Goal: Information Seeking & Learning: Learn about a topic

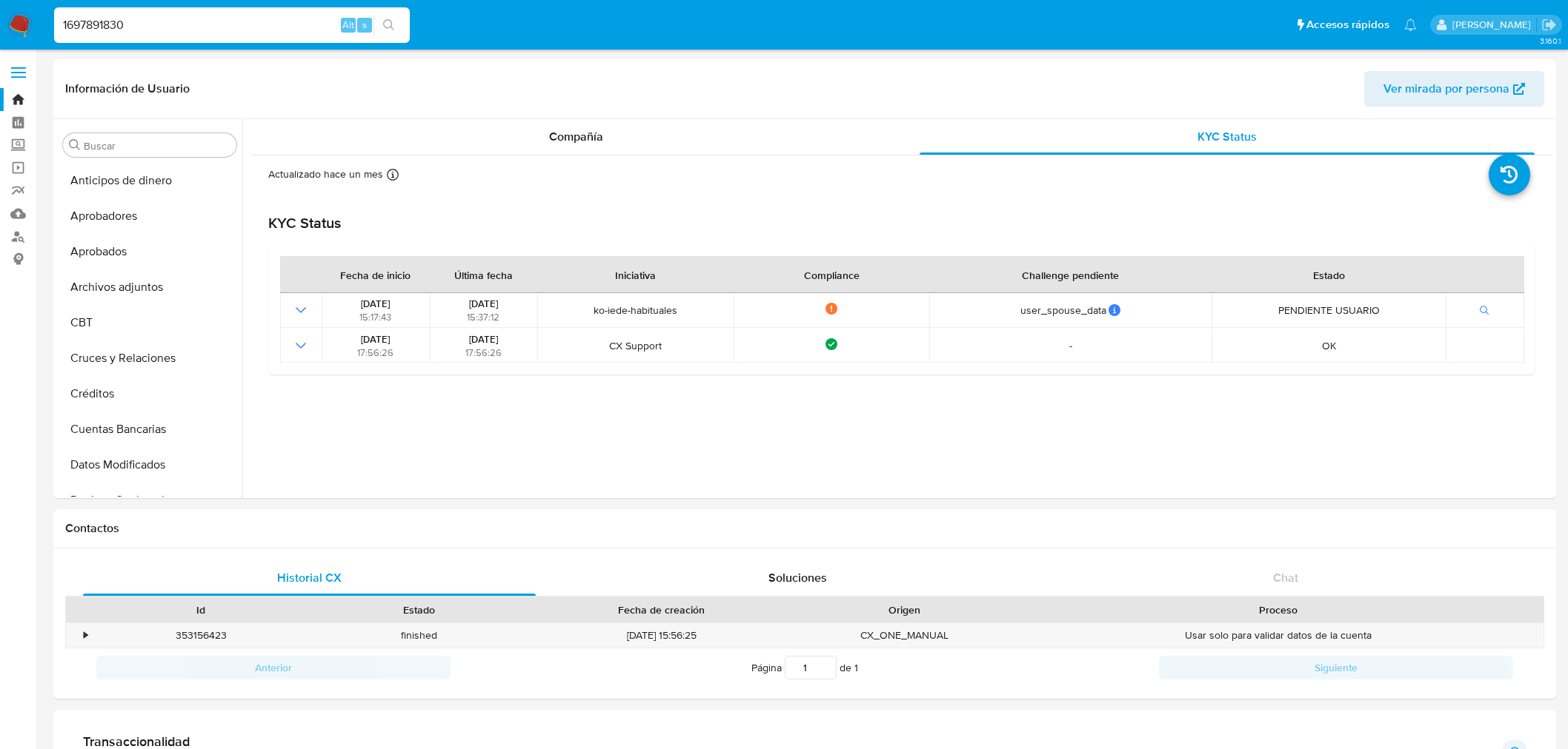
select select "10"
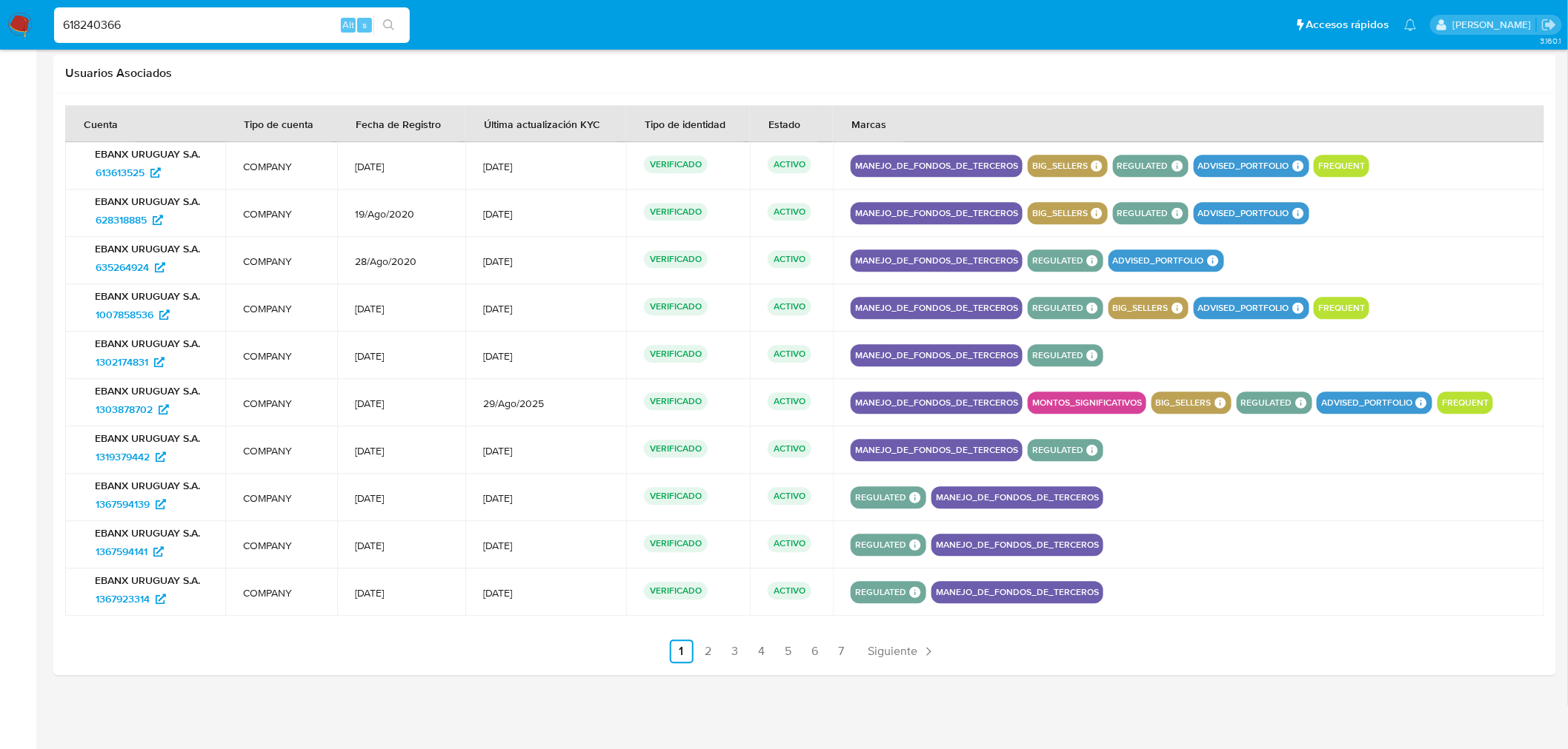
scroll to position [567, 0]
type input "618240366"
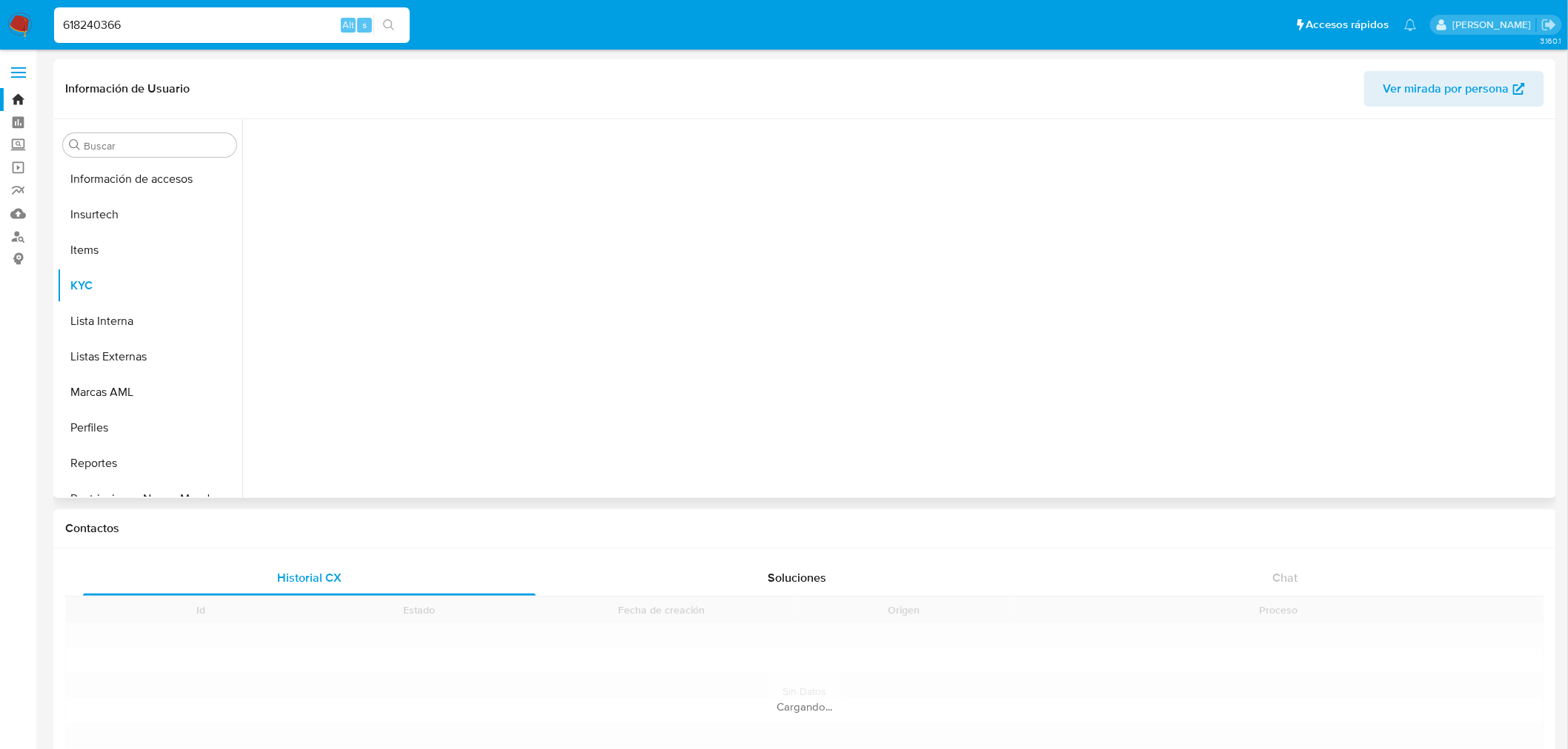
scroll to position [732, 0]
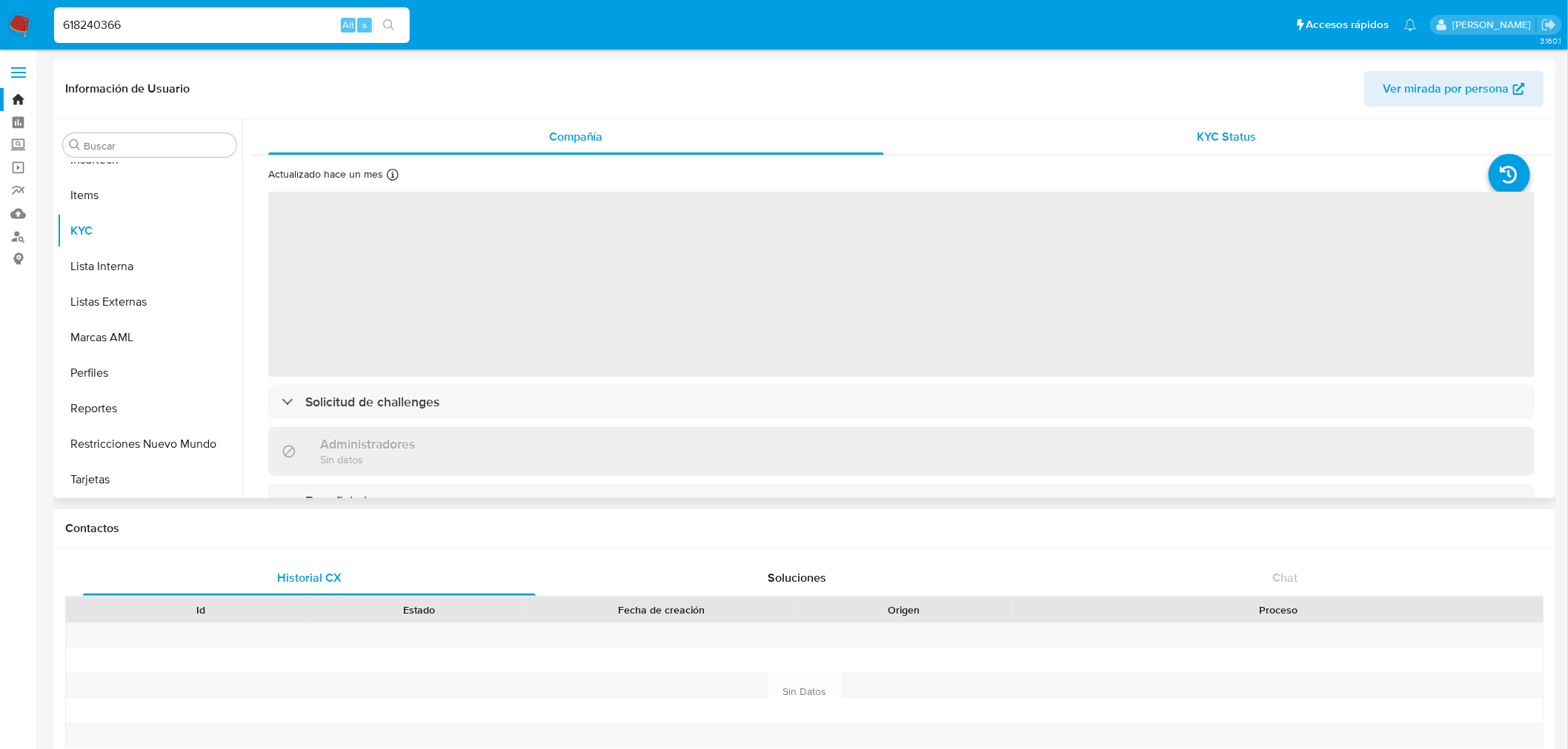
click at [1182, 154] on div "KYC Status" at bounding box center [1227, 138] width 615 height 36
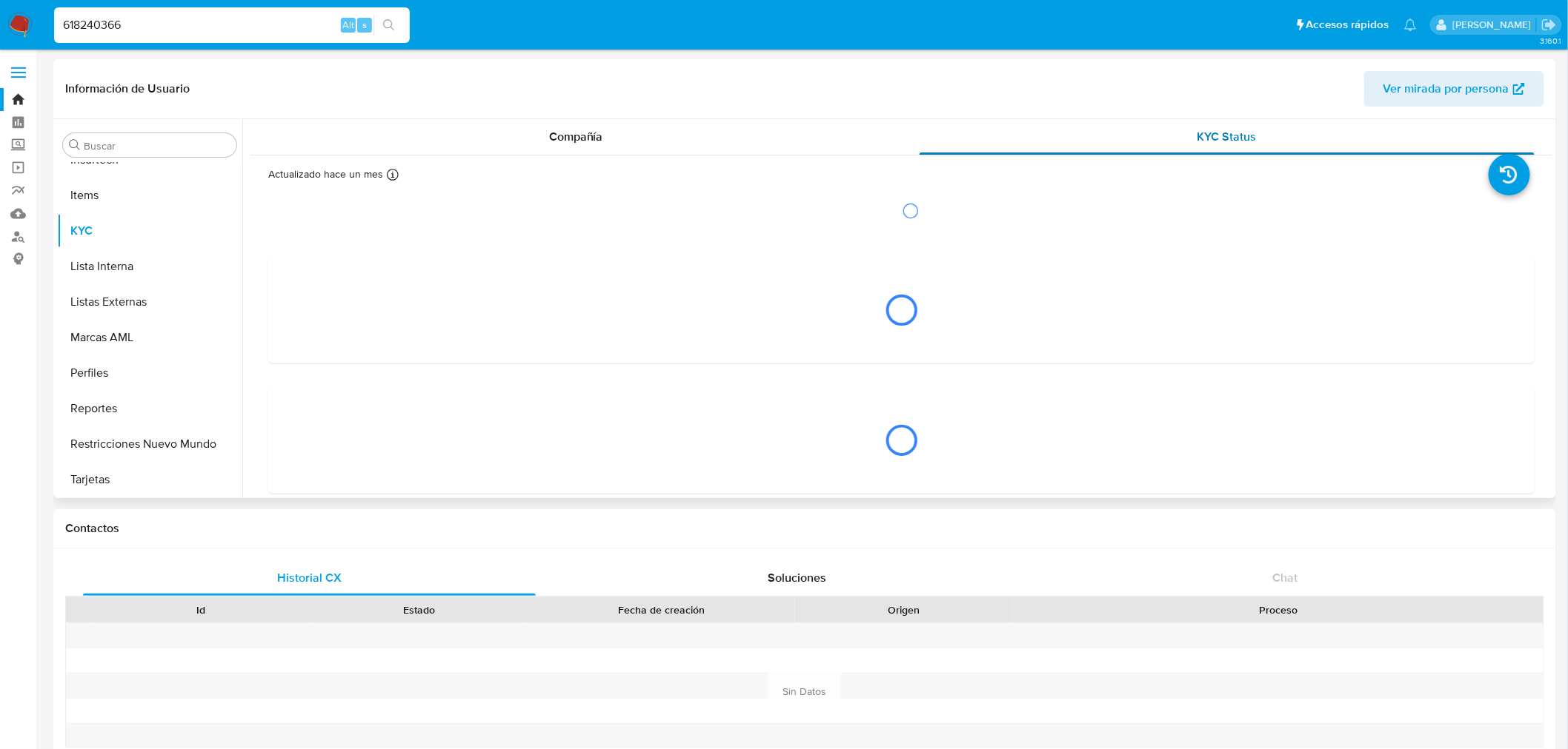
select select "10"
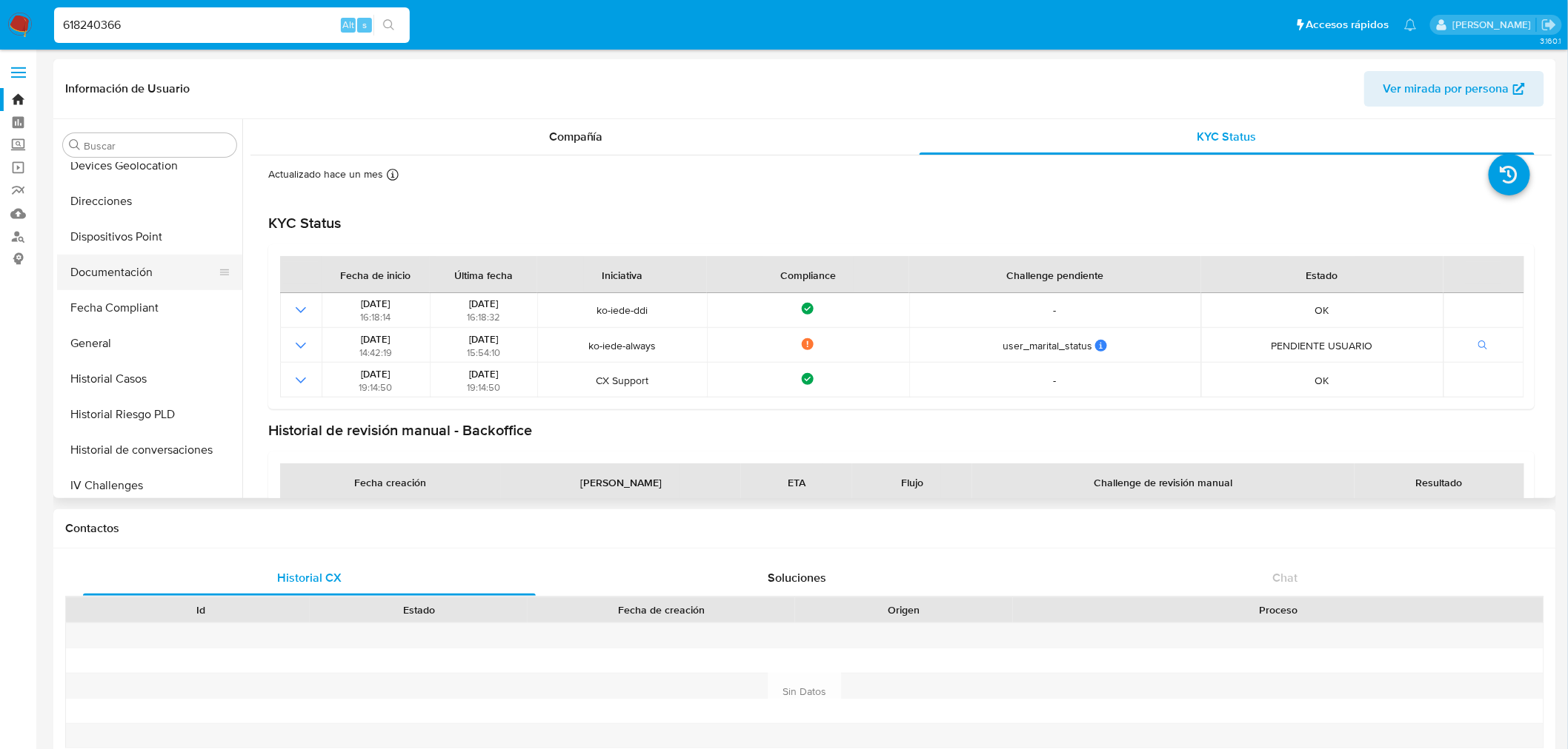
scroll to position [320, 0]
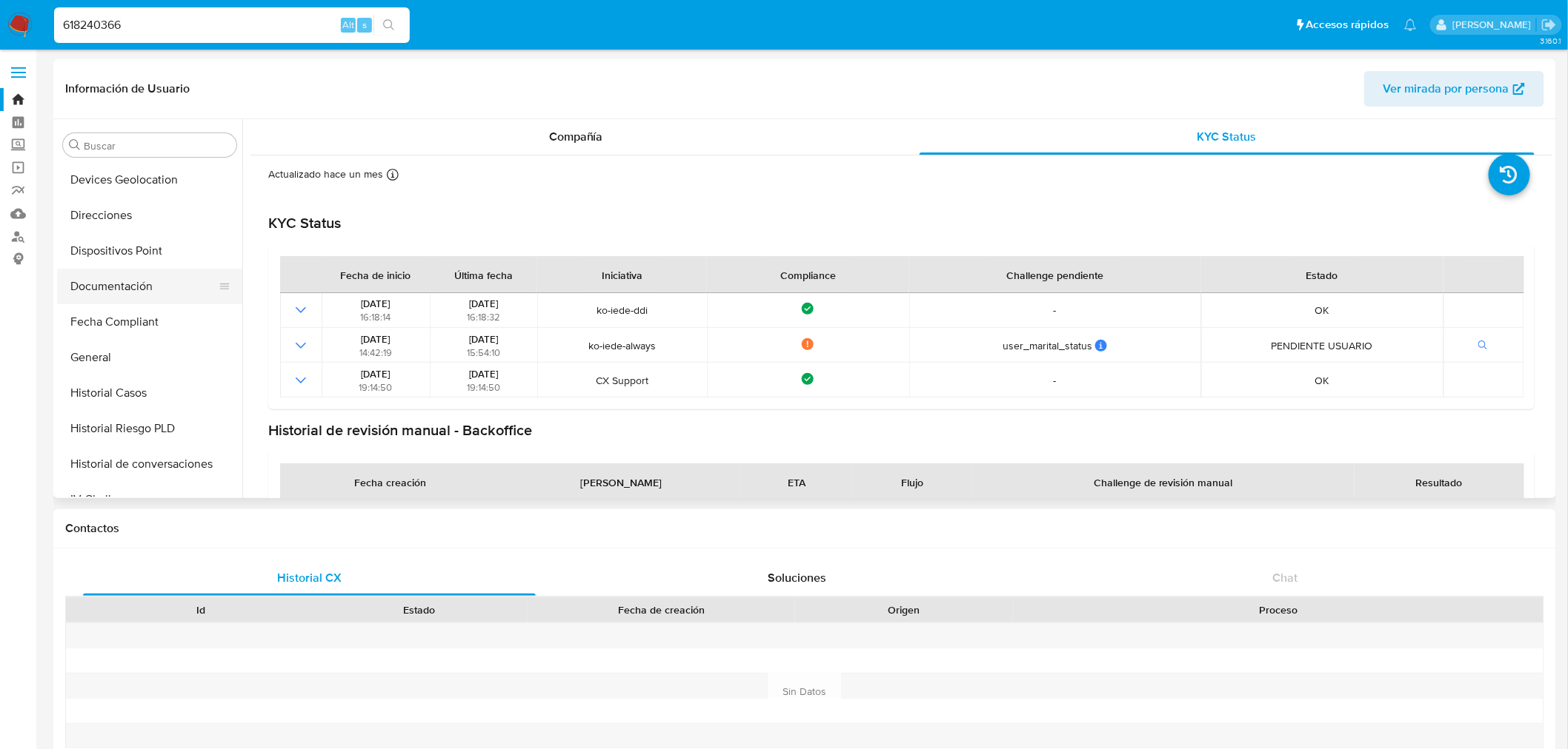
click at [153, 275] on button "Documentación" at bounding box center [144, 287] width 173 height 36
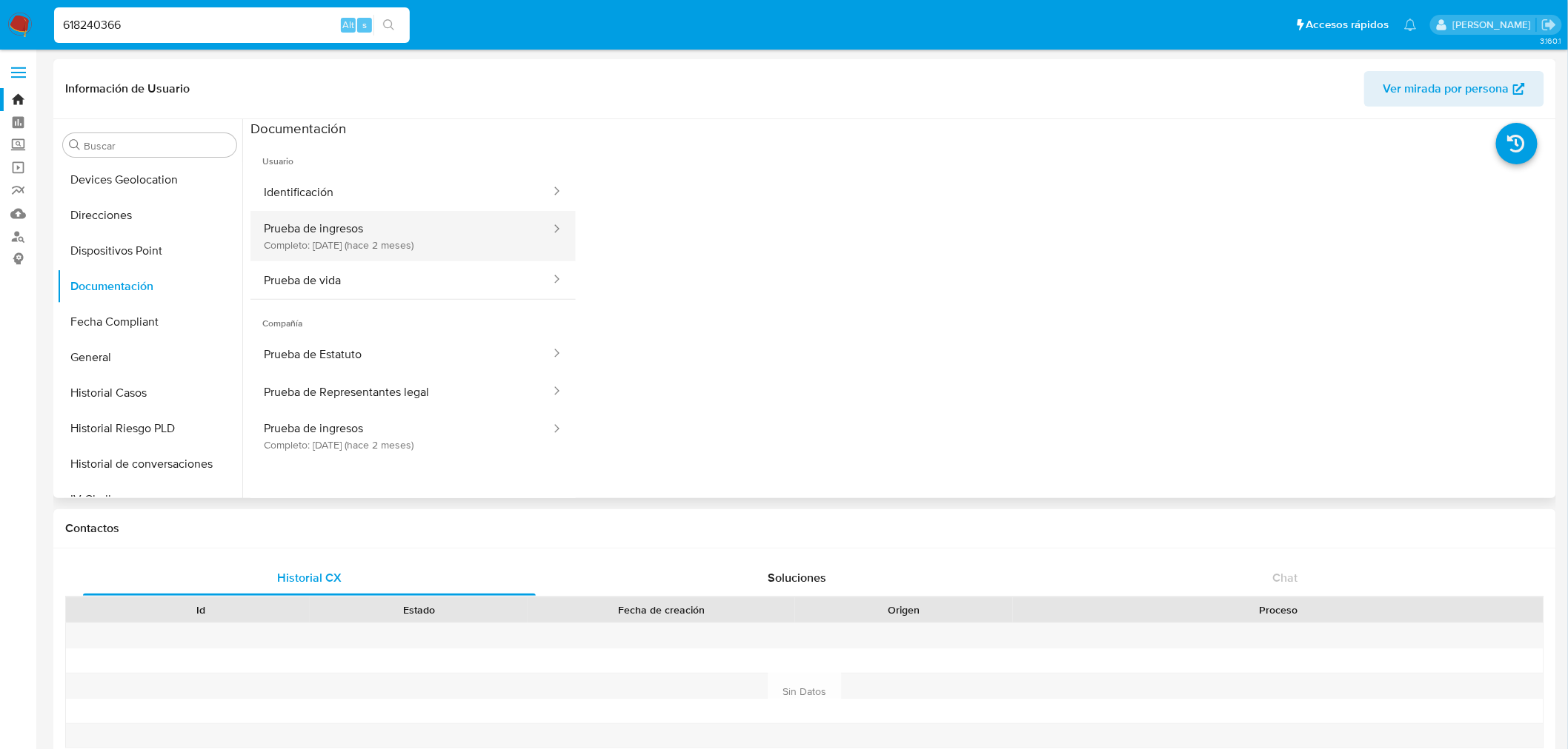
click at [476, 231] on button "Prueba de ingresos Completo: [DATE] (hace 2 meses)" at bounding box center [401, 236] width 302 height 50
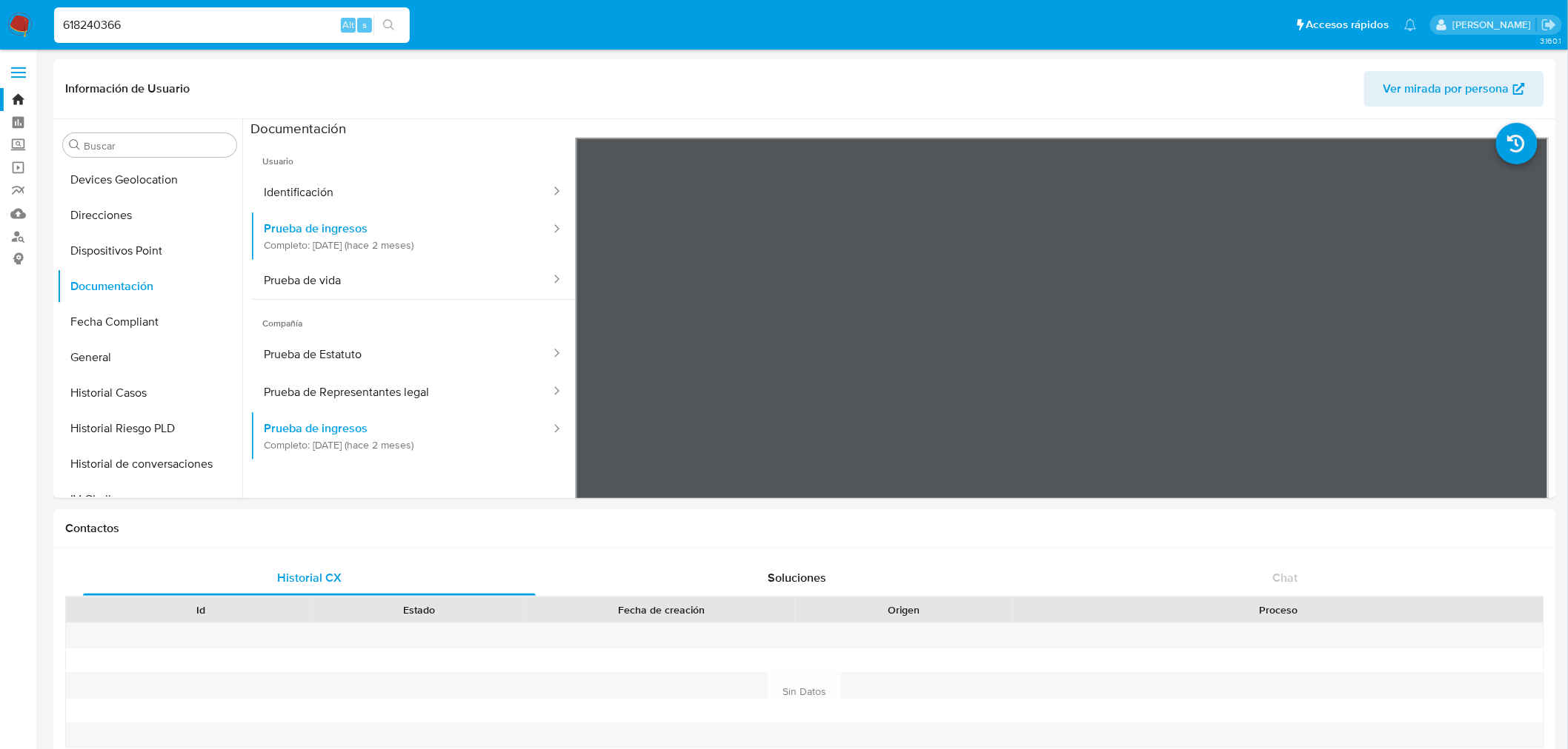
click at [142, 22] on input "618240366" at bounding box center [232, 25] width 355 height 20
paste input "436790572"
type input "436790572"
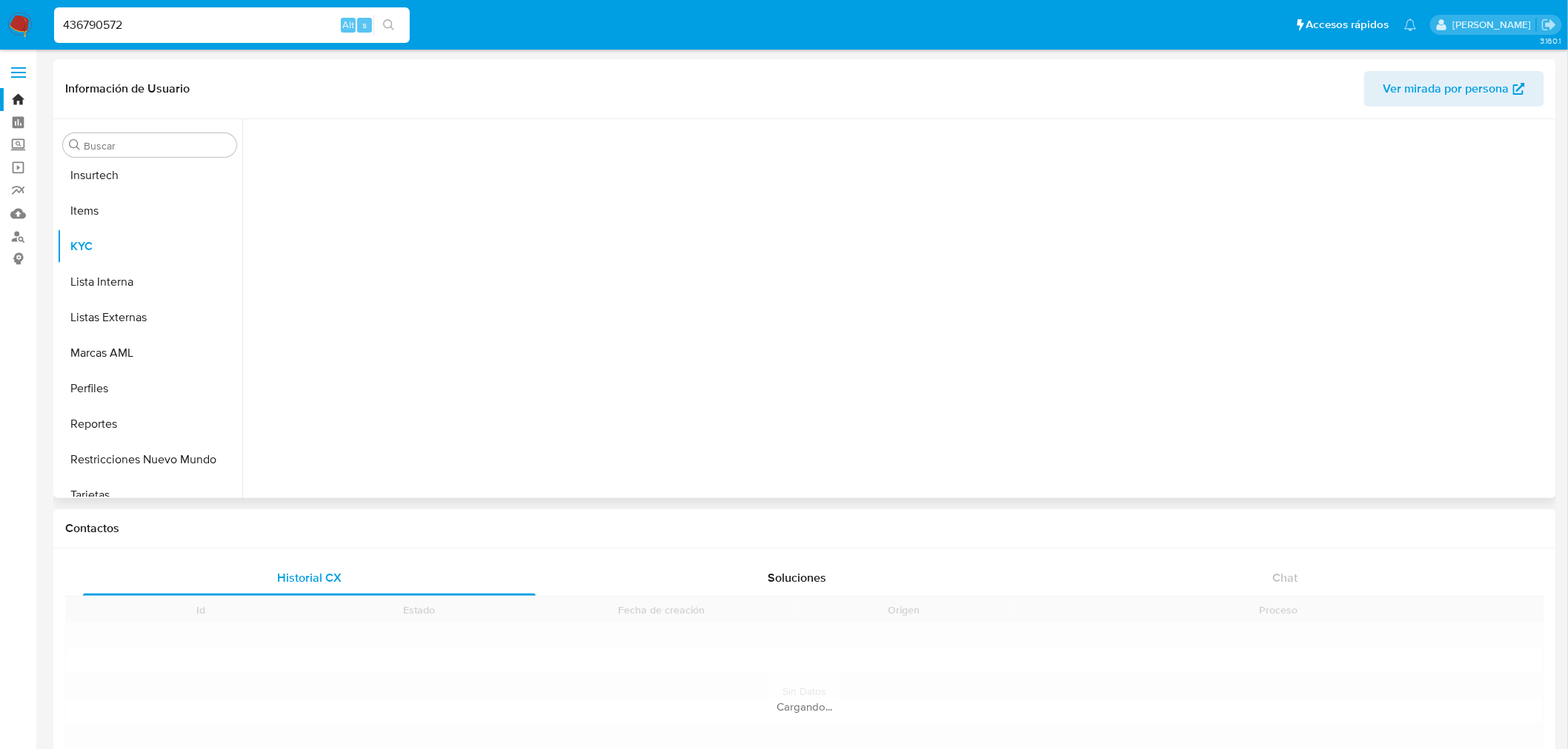
scroll to position [732, 0]
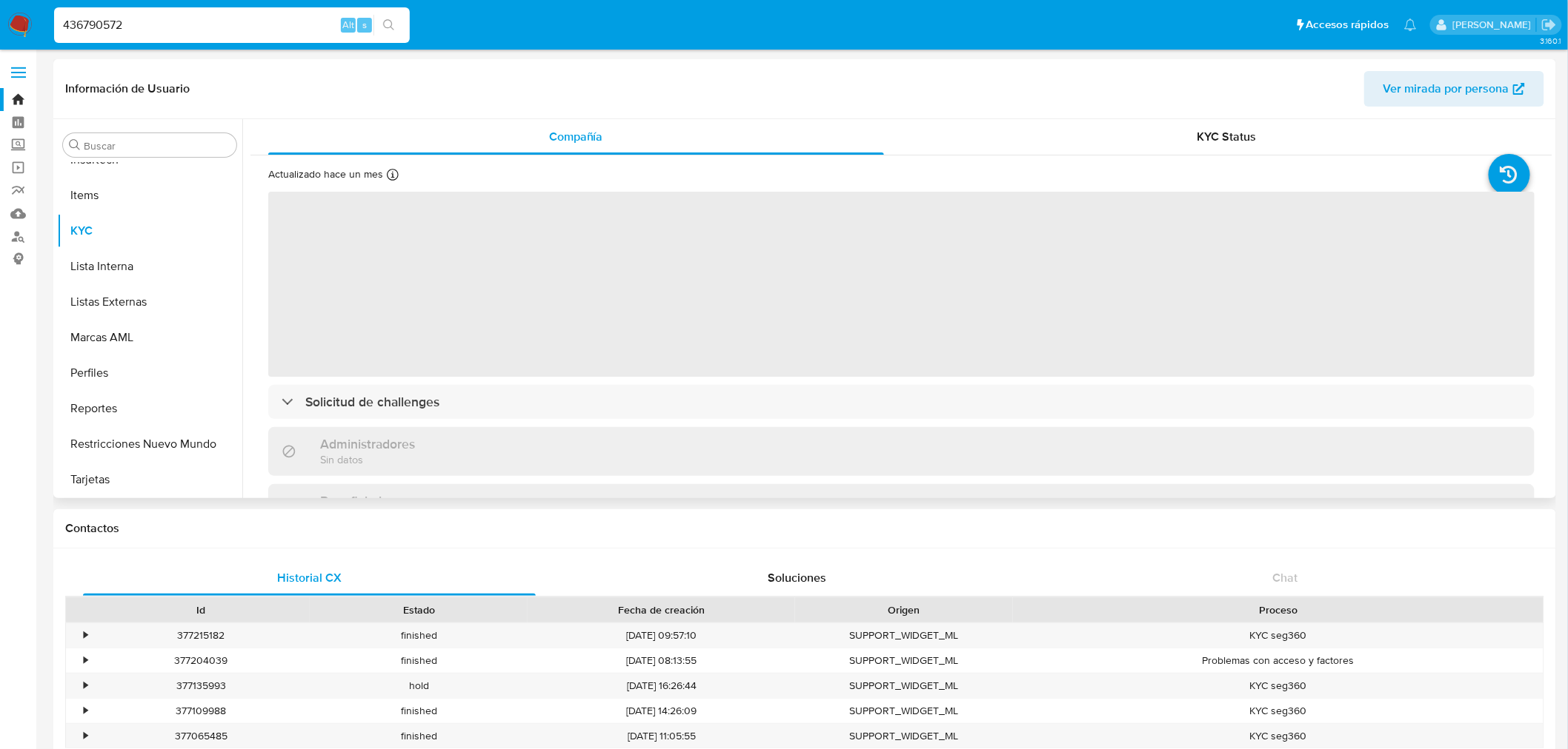
click at [1219, 159] on div "Actualizado hace un mes Creado: [DATE] 21:49:42 Actualizado: [DATE] 21:08:34 ‌ …" at bounding box center [901, 566] width 1301 height 822
click at [1233, 131] on span "KYC Status" at bounding box center [1226, 137] width 59 height 17
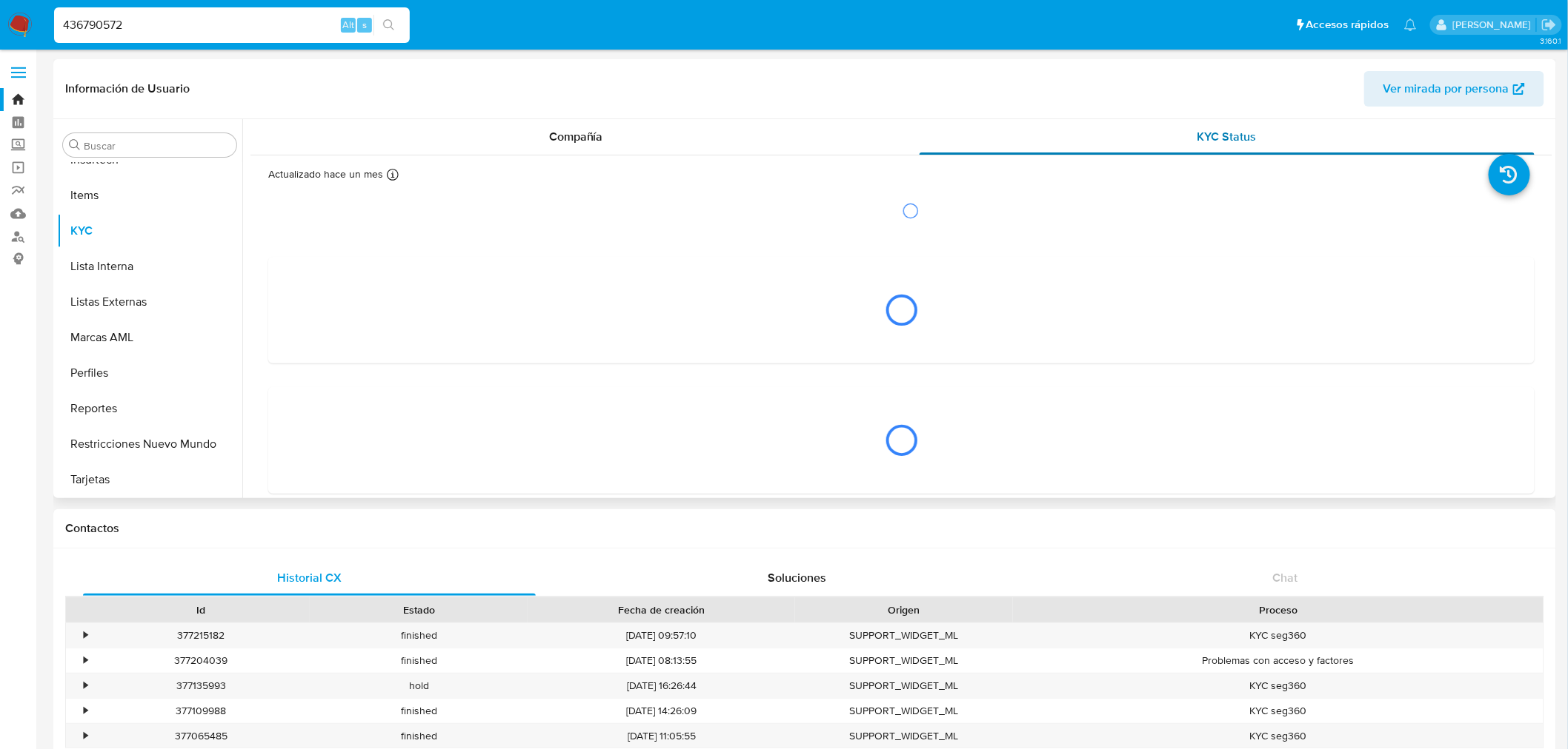
select select "10"
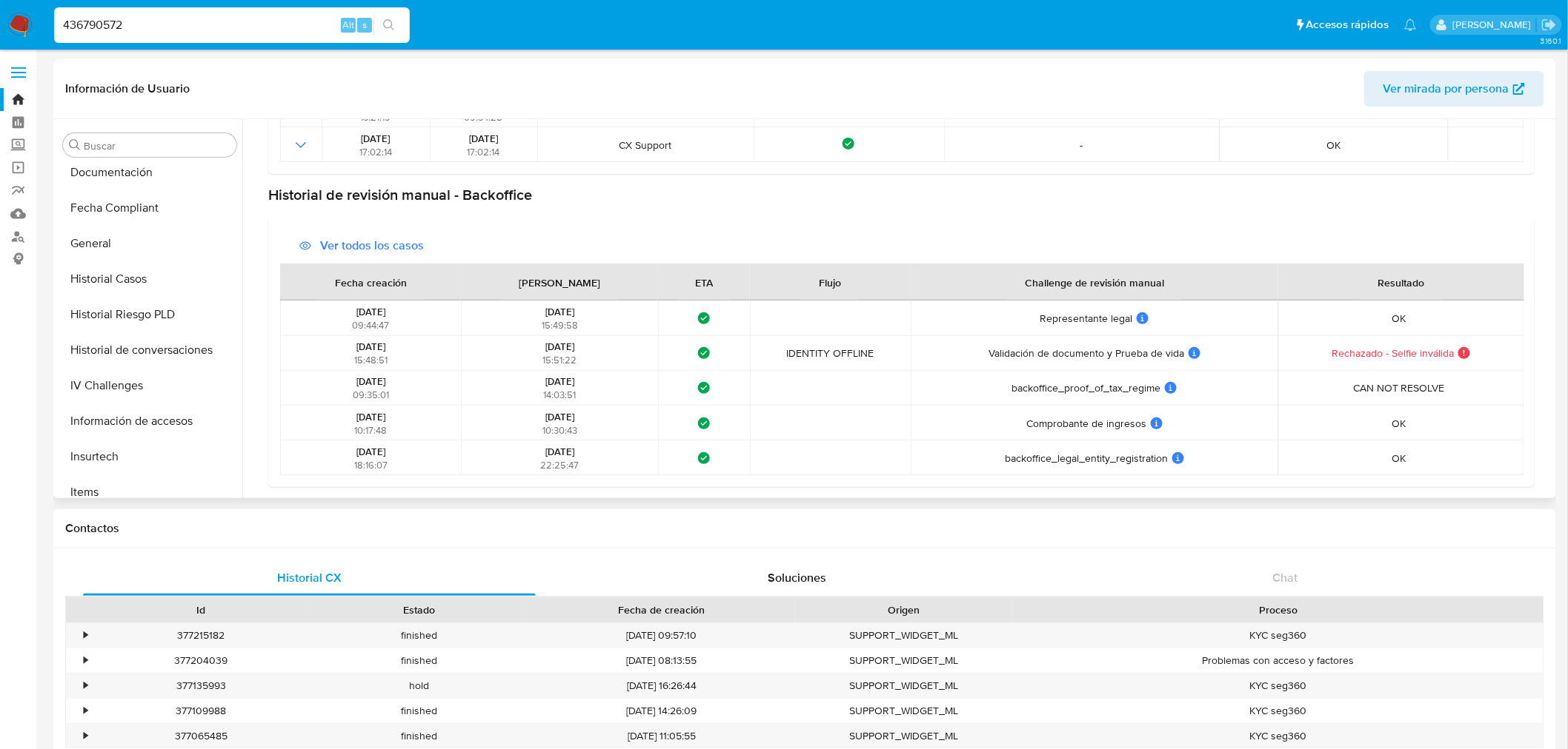
scroll to position [238, 0]
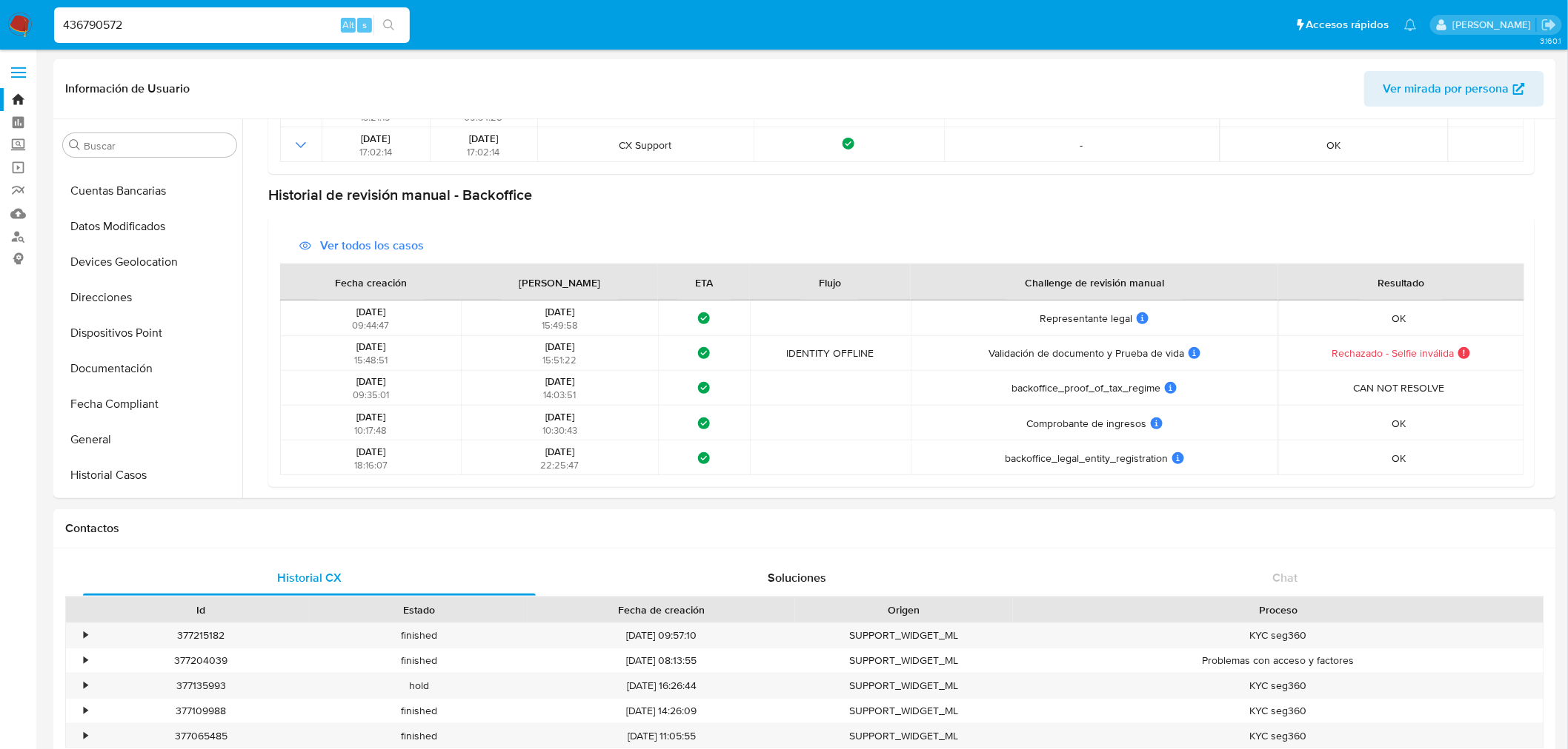
click at [130, 20] on input "436790572" at bounding box center [232, 25] width 355 height 20
paste input "1697891834"
type input "1697891834"
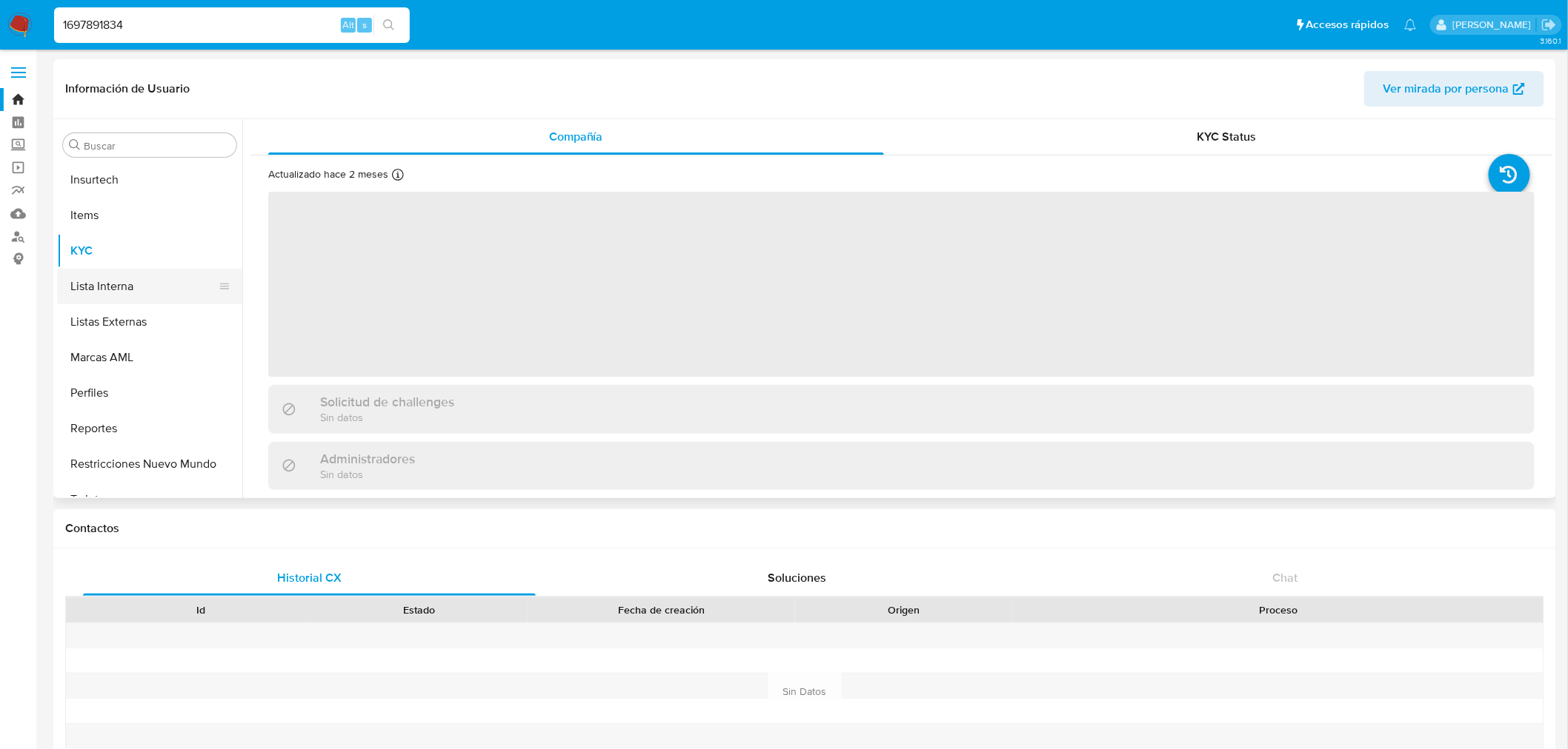
scroll to position [732, 0]
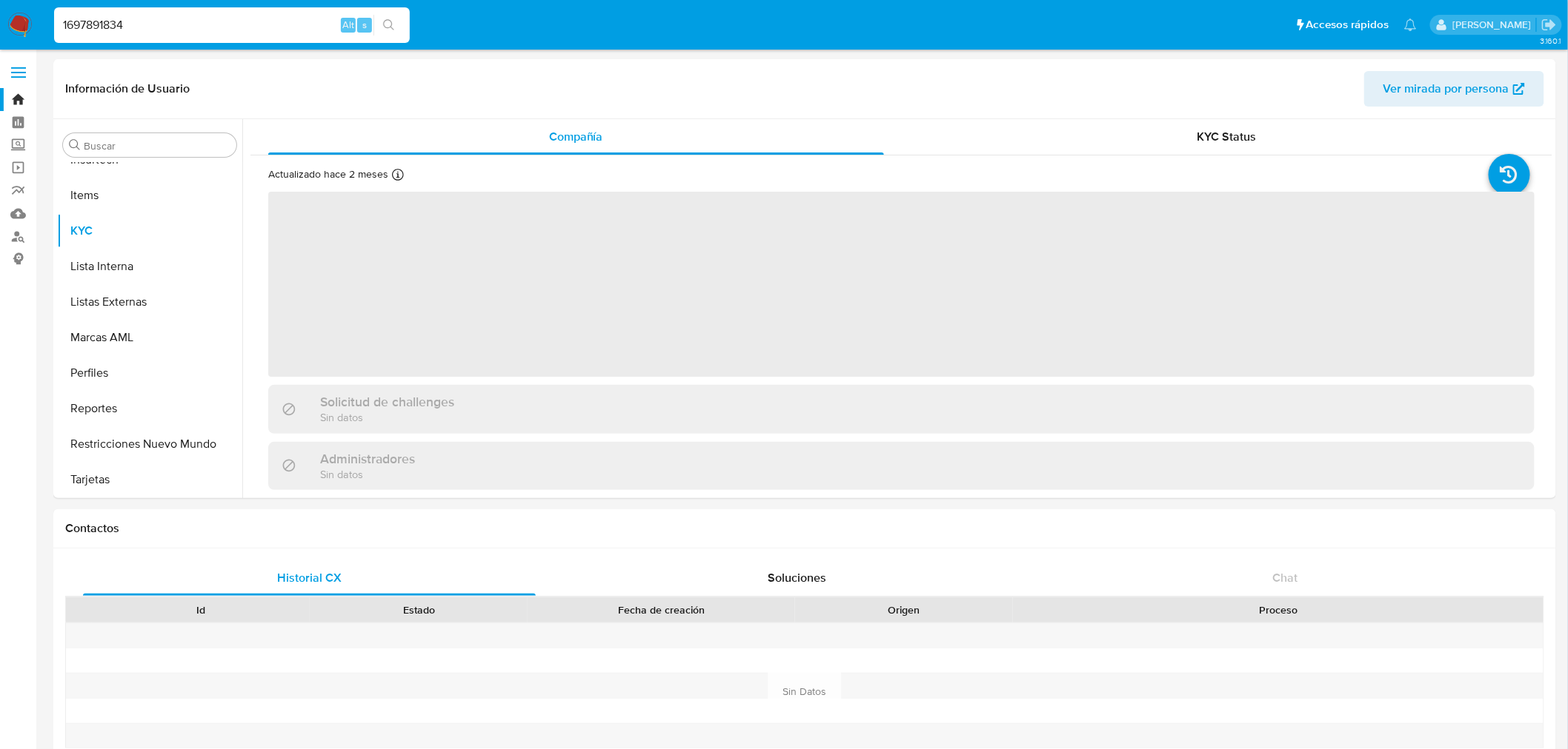
select select "10"
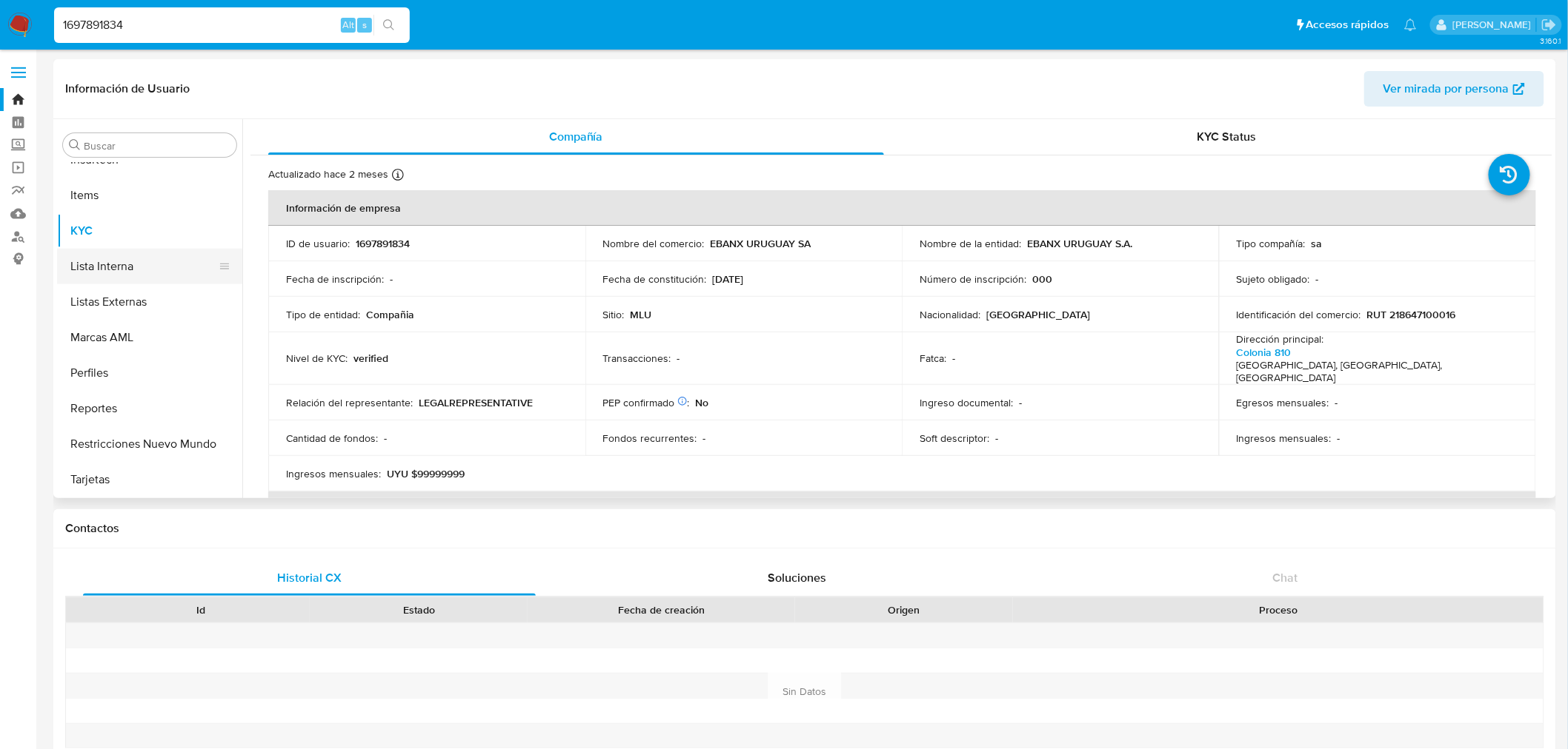
scroll to position [238, 0]
click at [137, 364] on button "Documentación" at bounding box center [144, 369] width 173 height 36
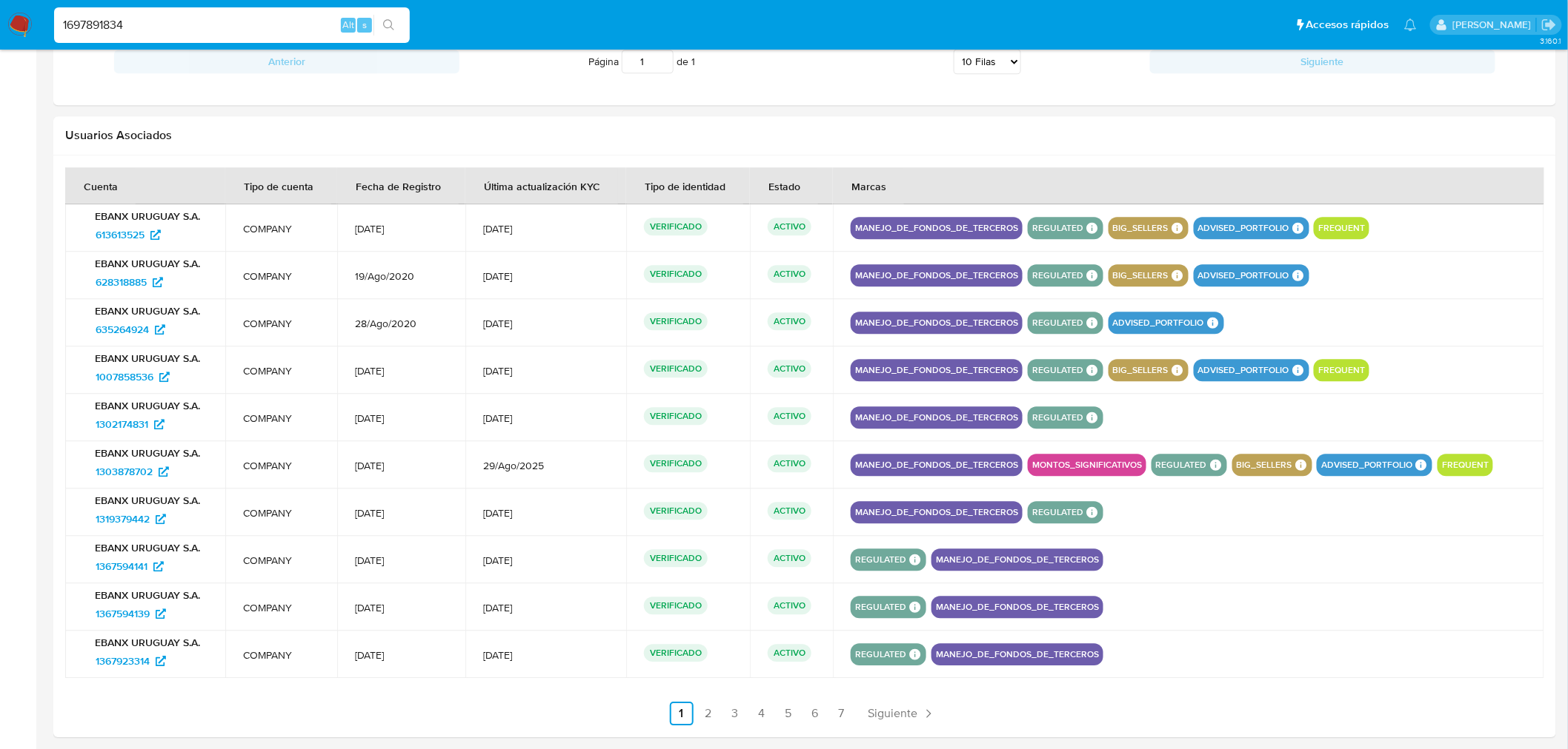
scroll to position [1467, 0]
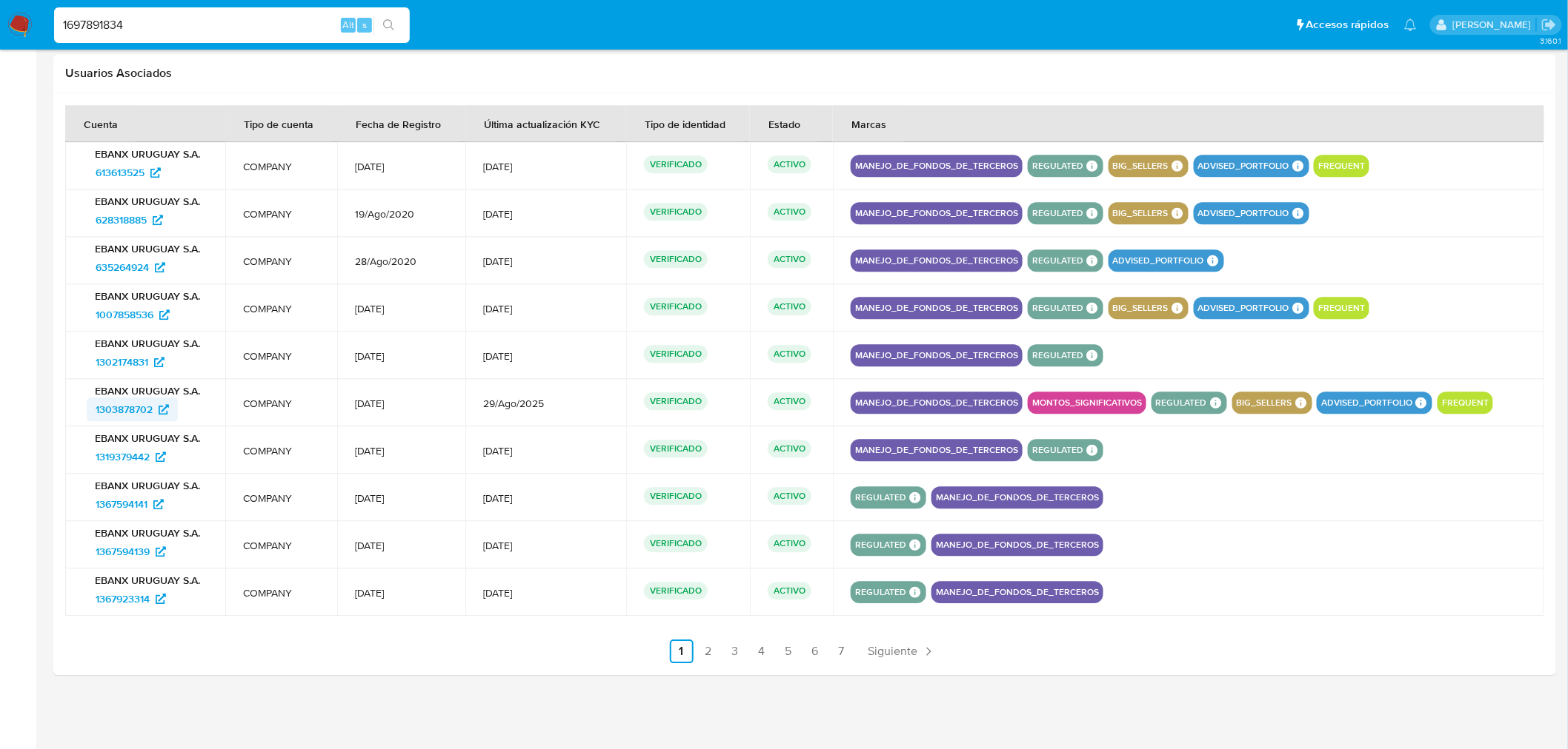
click at [128, 404] on span "1303878702" at bounding box center [124, 410] width 57 height 24
click at [706, 649] on link "2" at bounding box center [708, 652] width 24 height 24
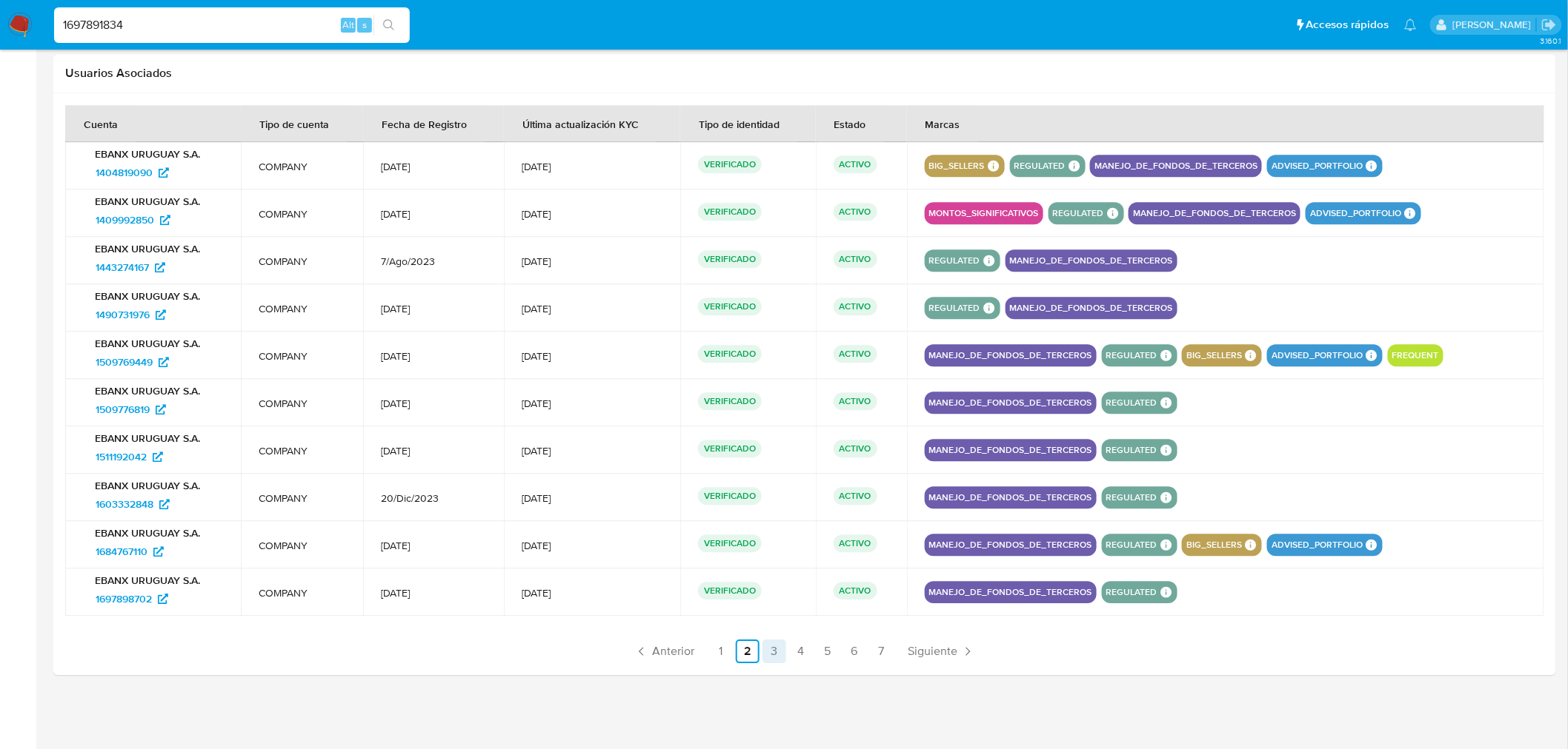
click at [772, 656] on link "3" at bounding box center [774, 652] width 24 height 24
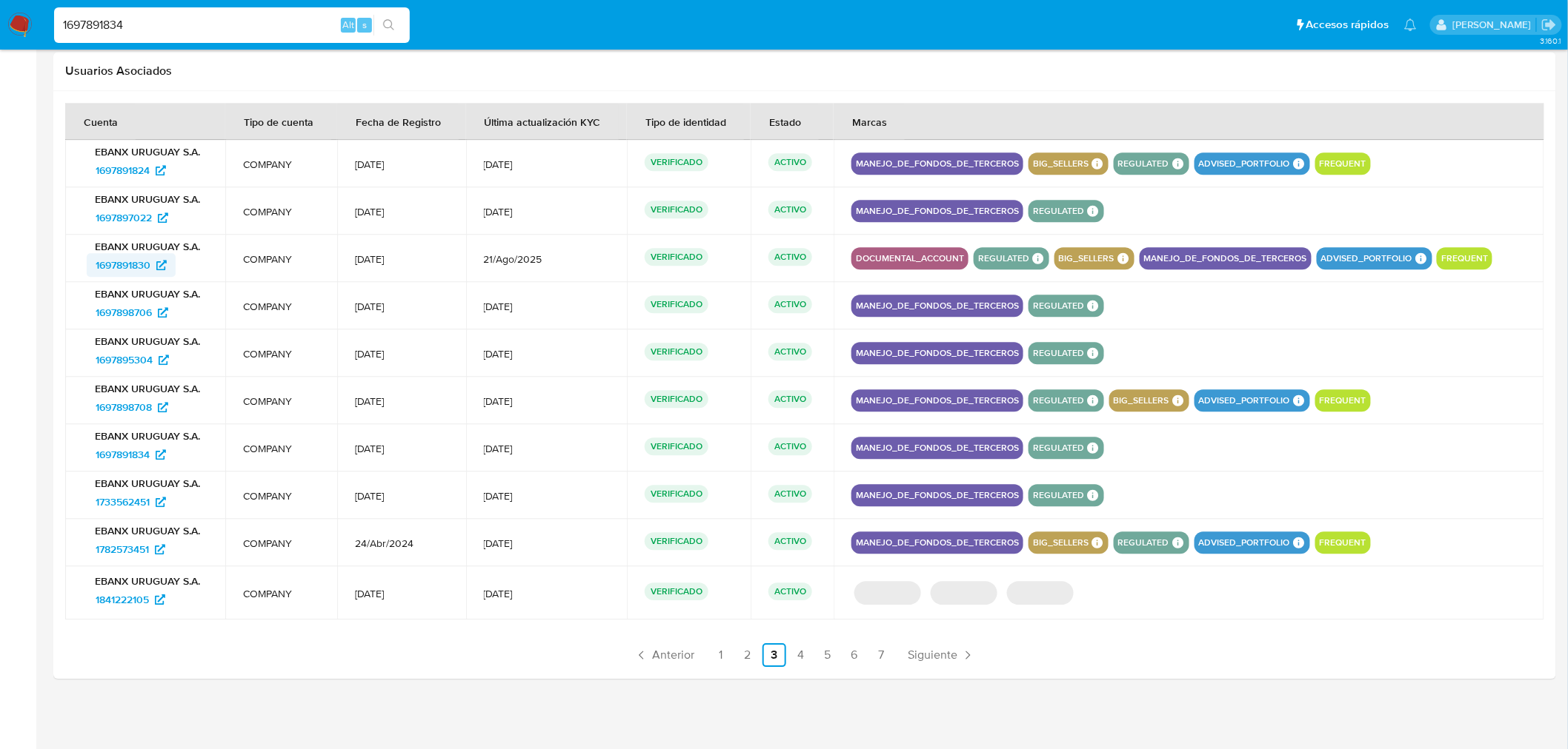
click at [136, 269] on span "1697891830" at bounding box center [123, 266] width 55 height 24
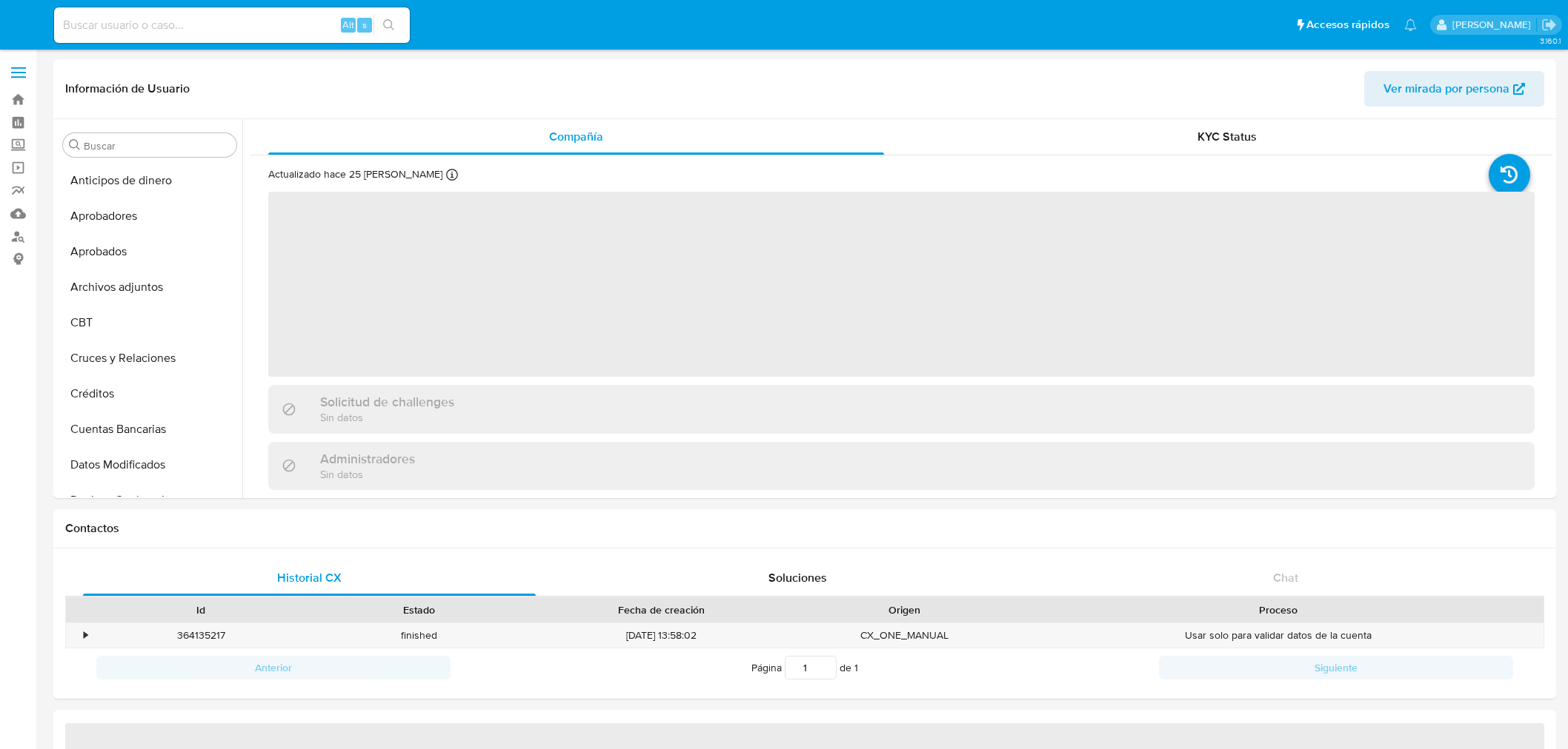
select select "10"
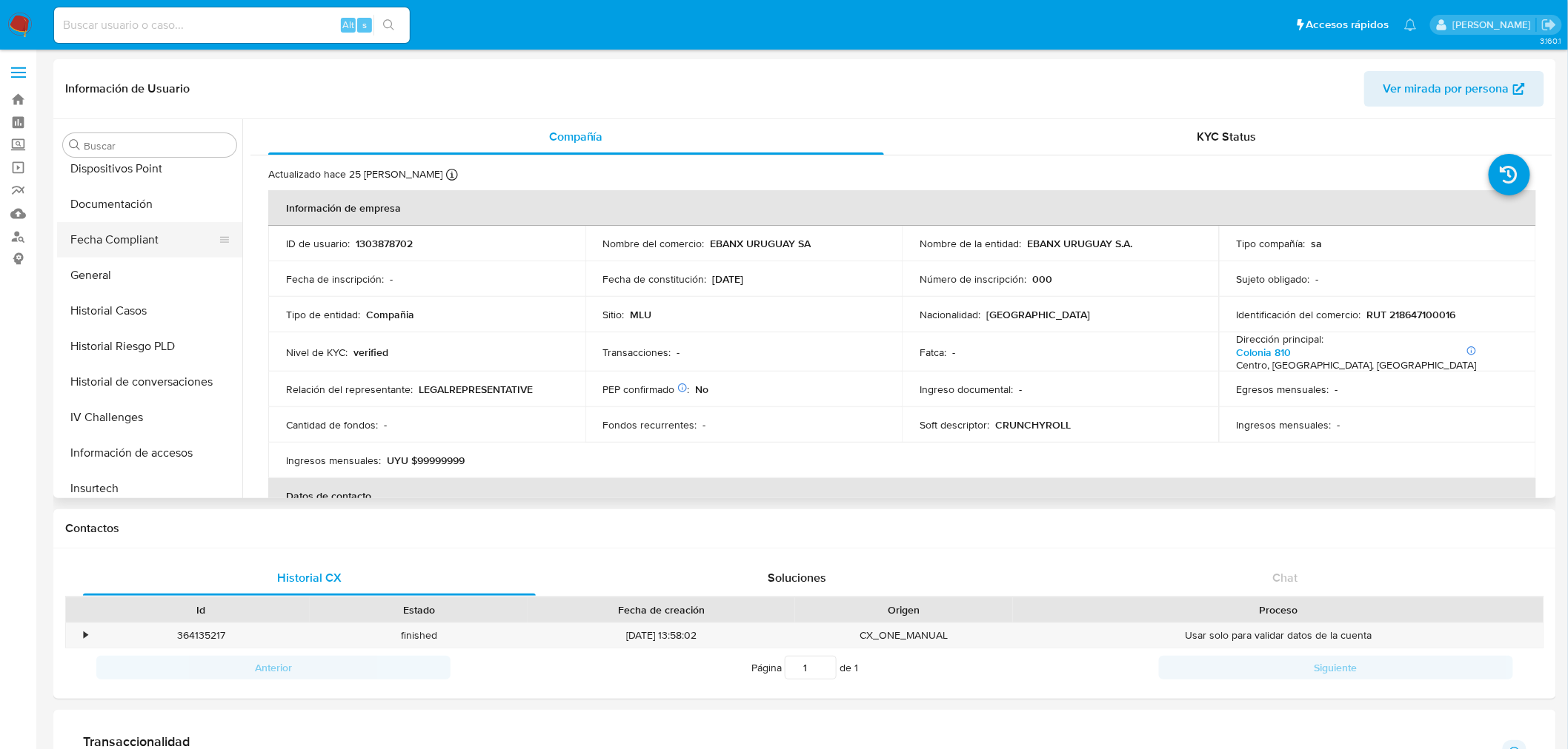
scroll to position [238, 0]
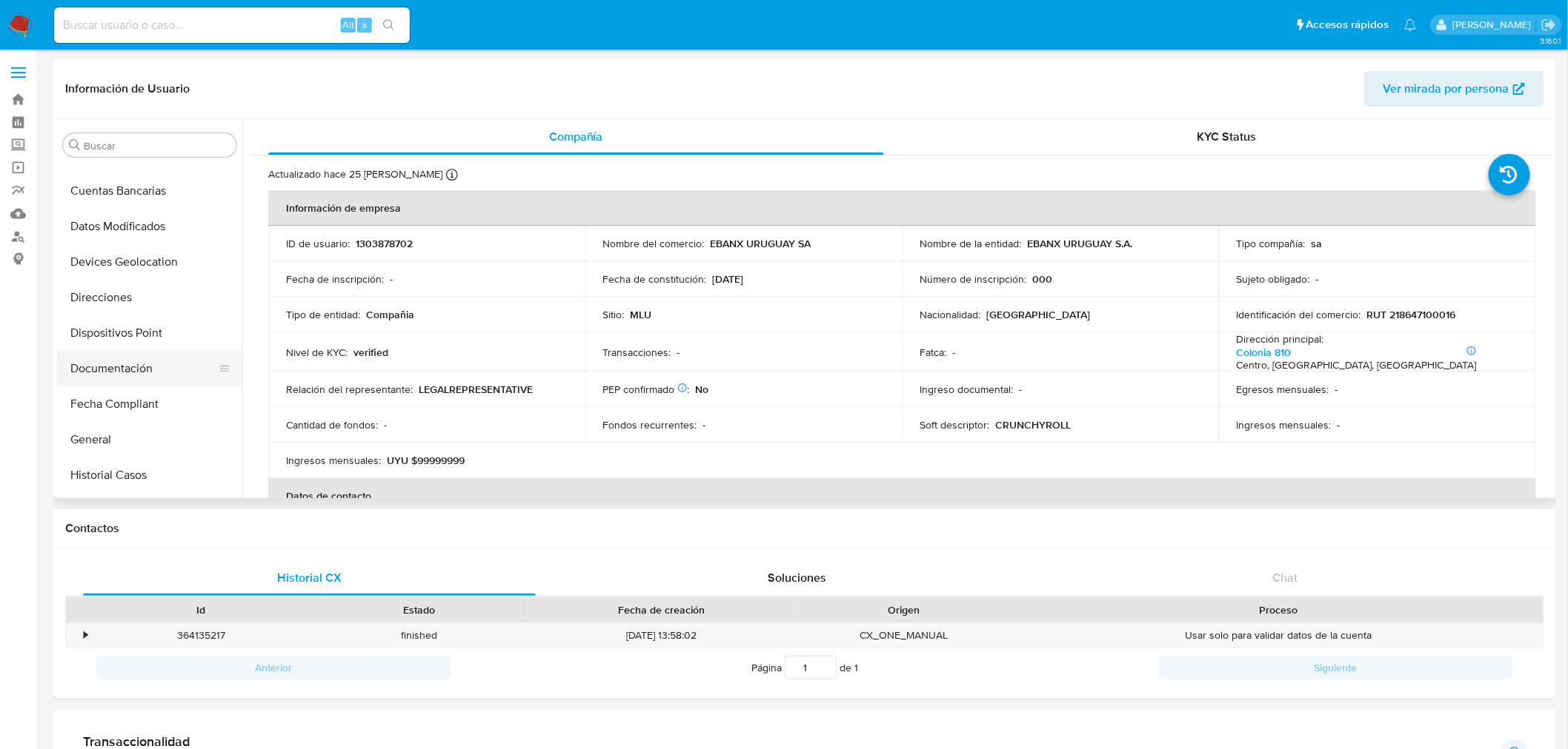
click at [142, 359] on button "Documentación" at bounding box center [144, 369] width 173 height 36
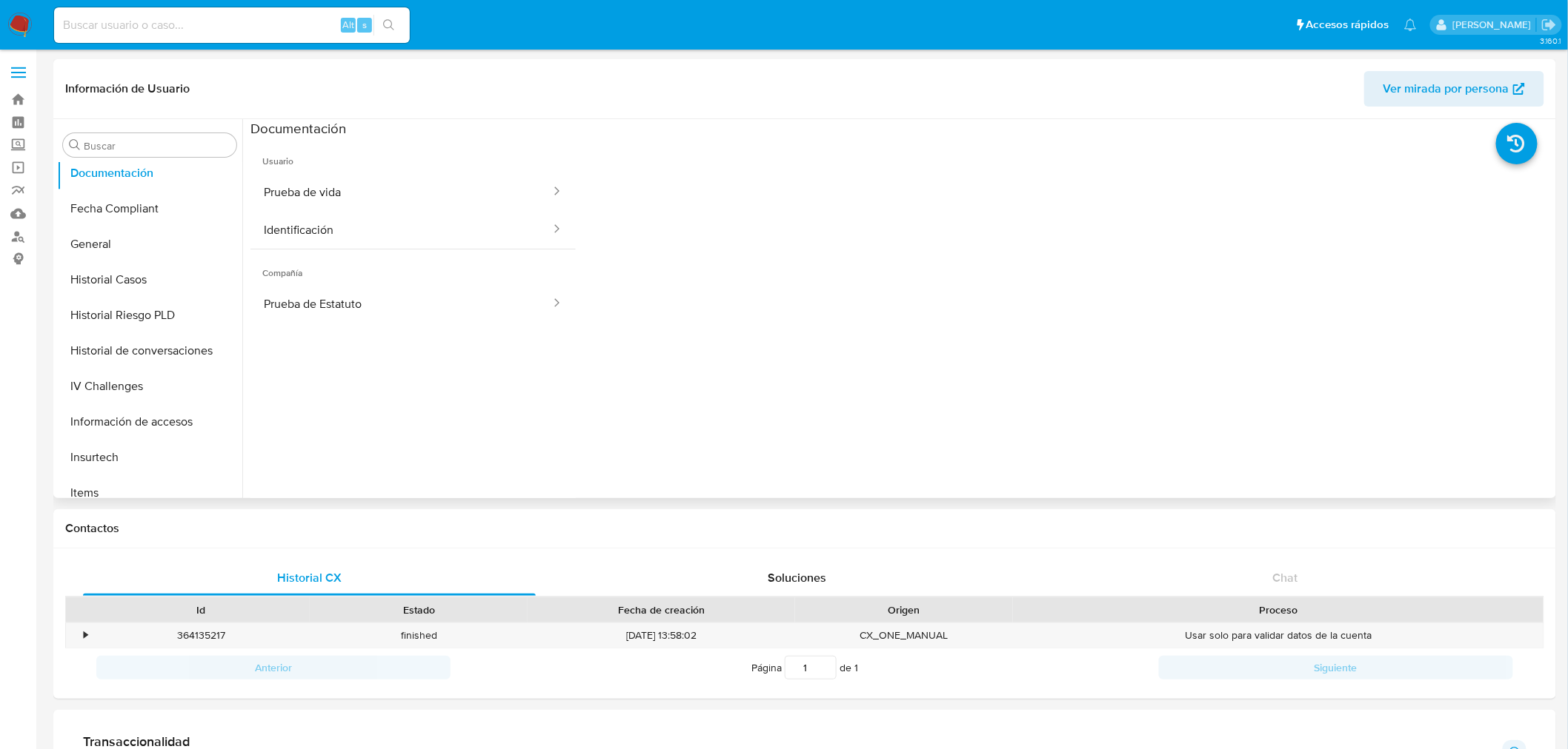
scroll to position [485, 0]
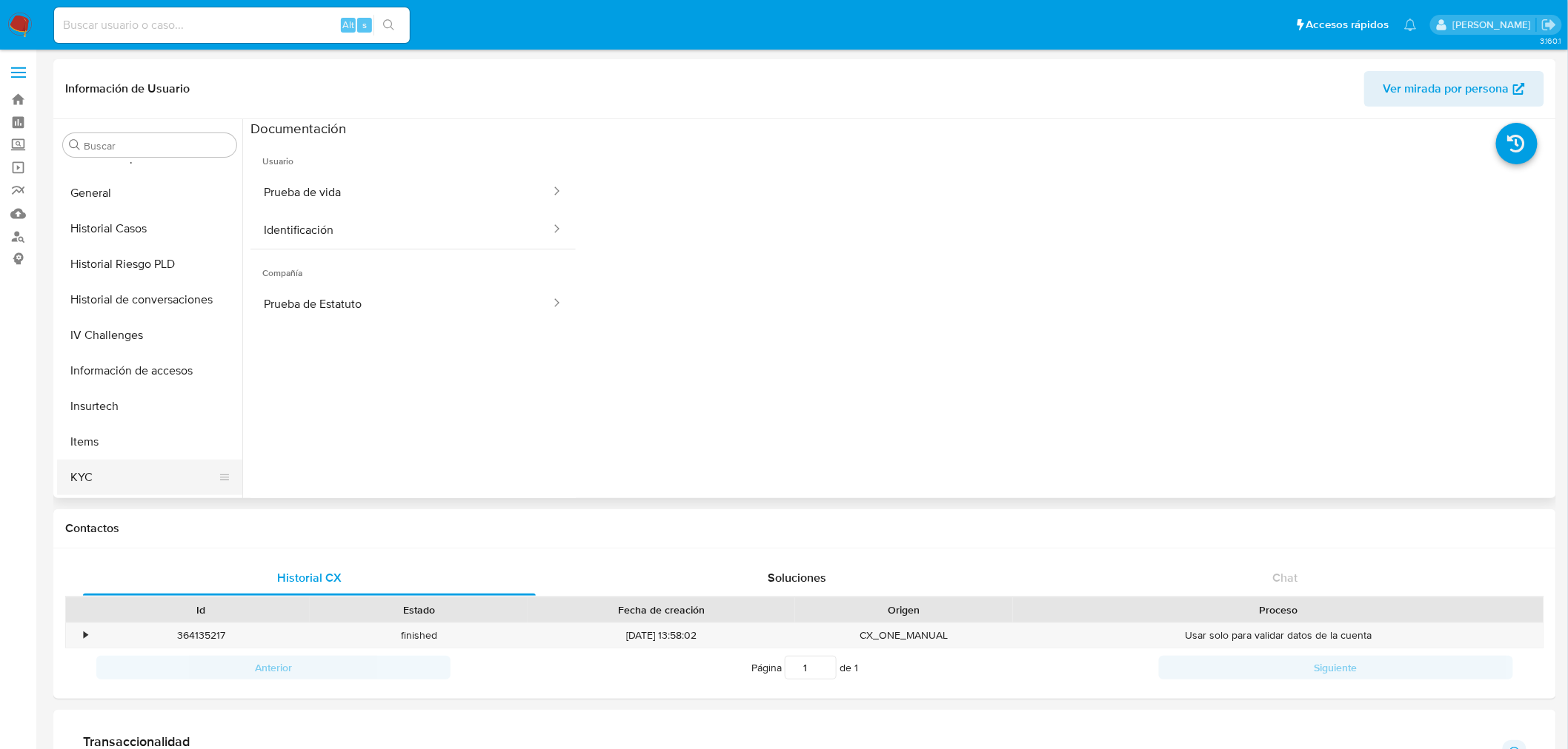
click at [109, 466] on button "KYC" at bounding box center [144, 477] width 173 height 36
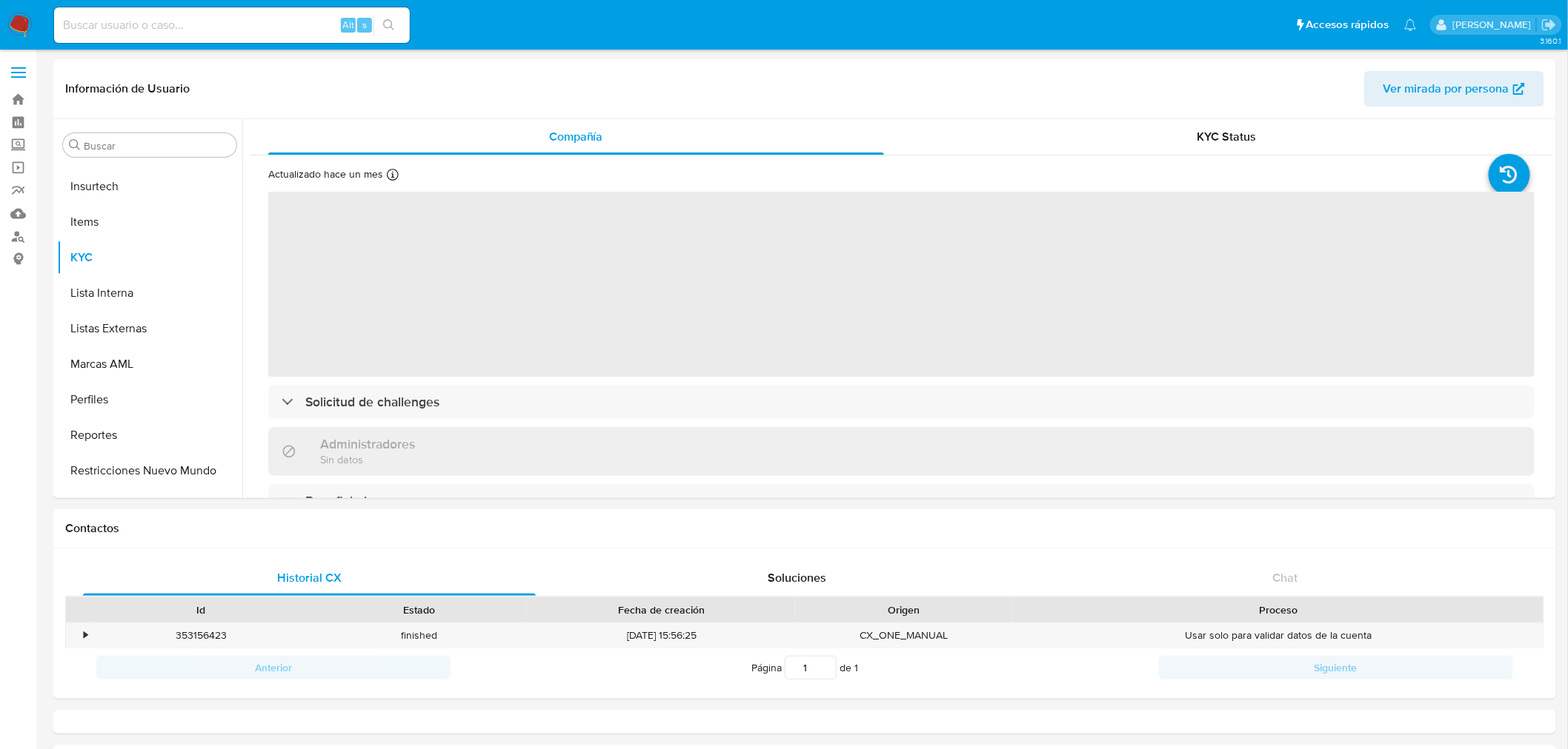
select select "10"
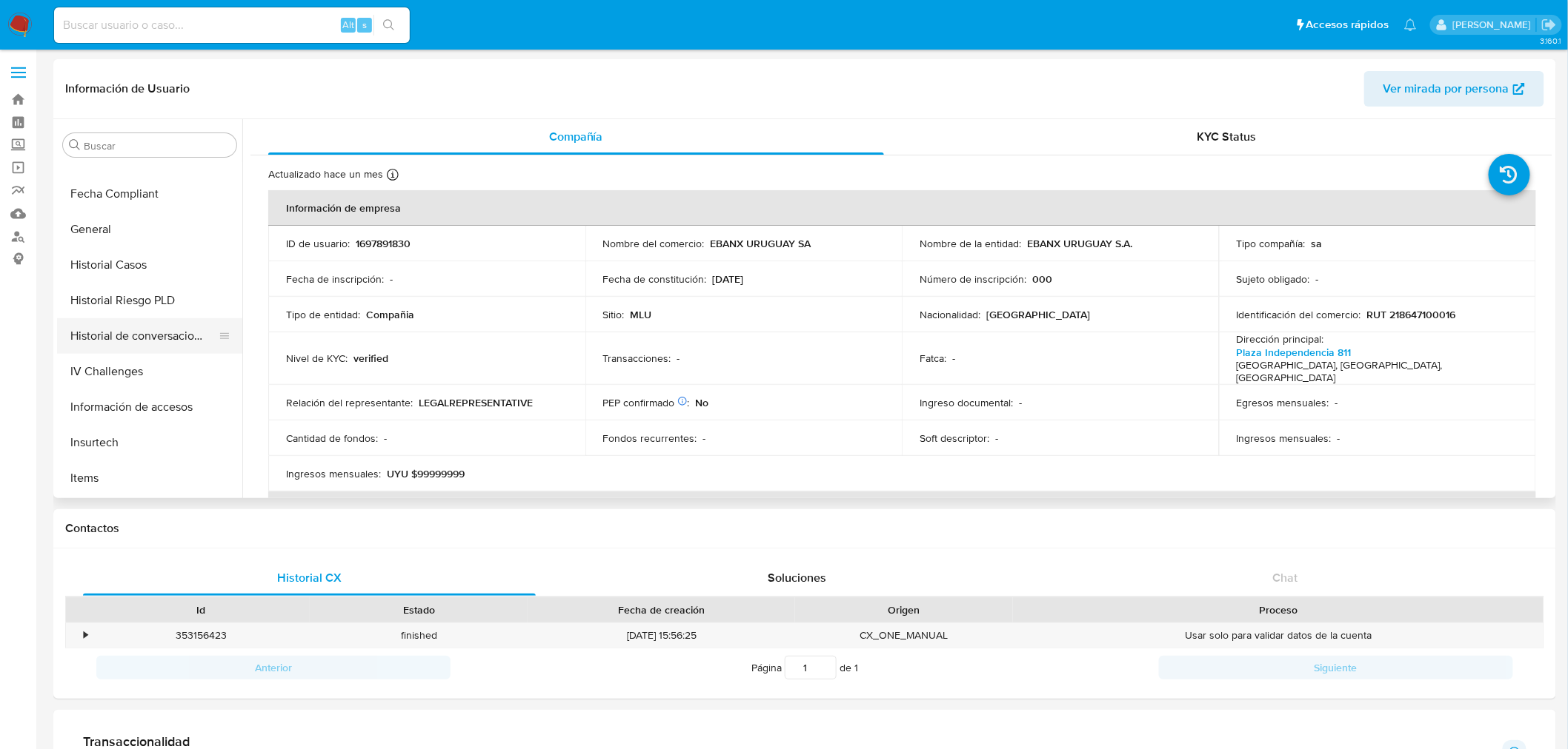
scroll to position [403, 0]
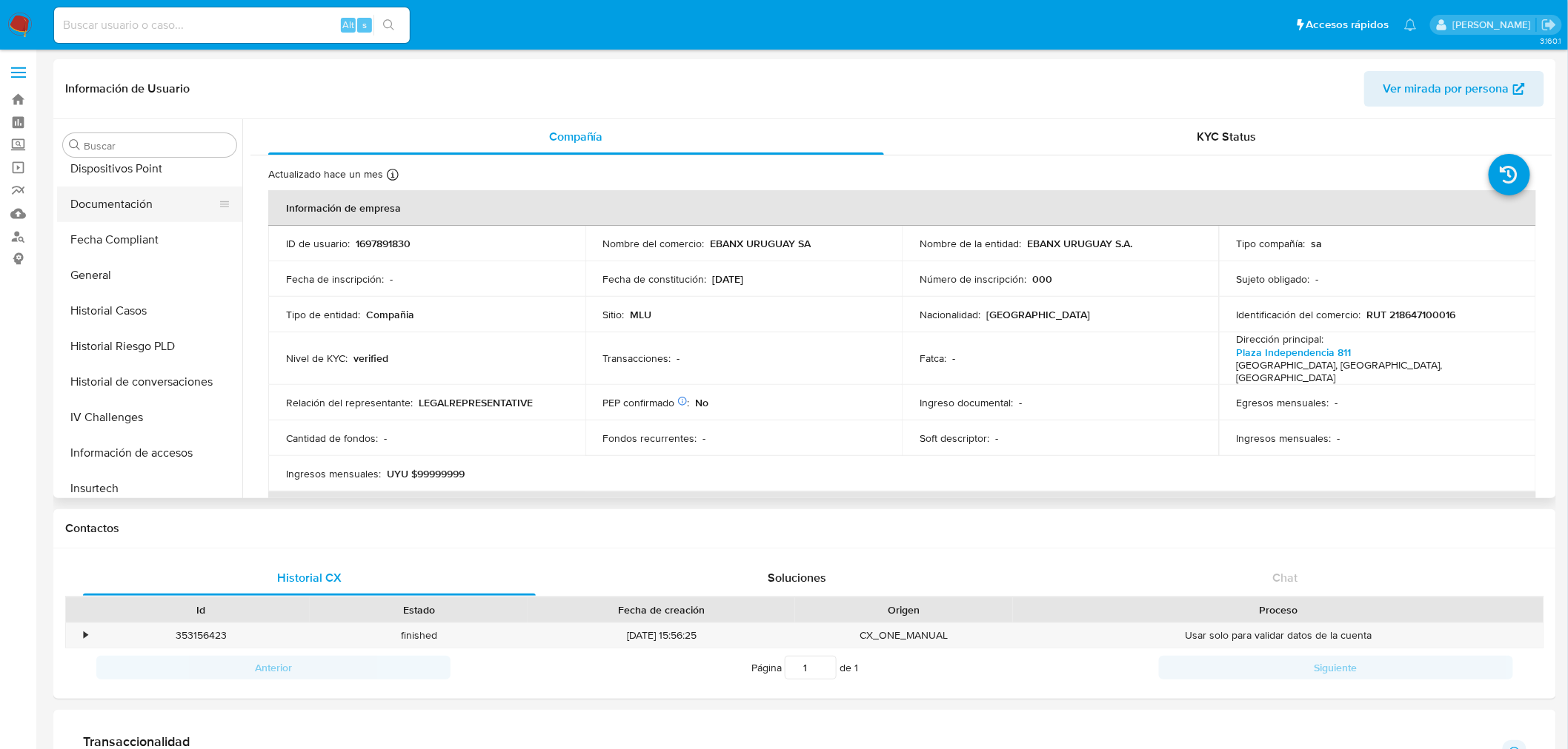
click at [133, 206] on button "Documentación" at bounding box center [144, 204] width 173 height 36
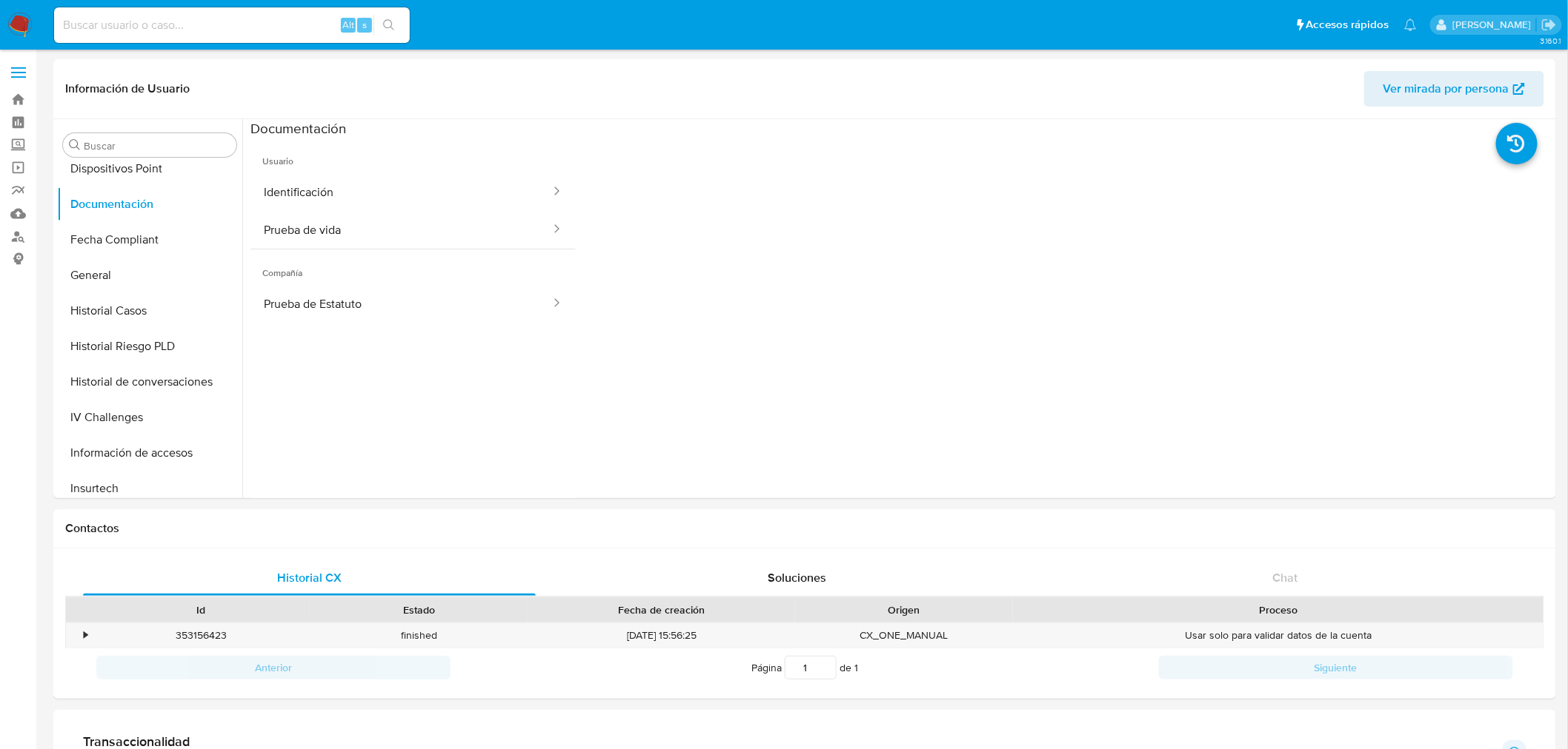
click at [107, 17] on input at bounding box center [232, 25] width 355 height 20
paste input "613613525"
type input "613613525"
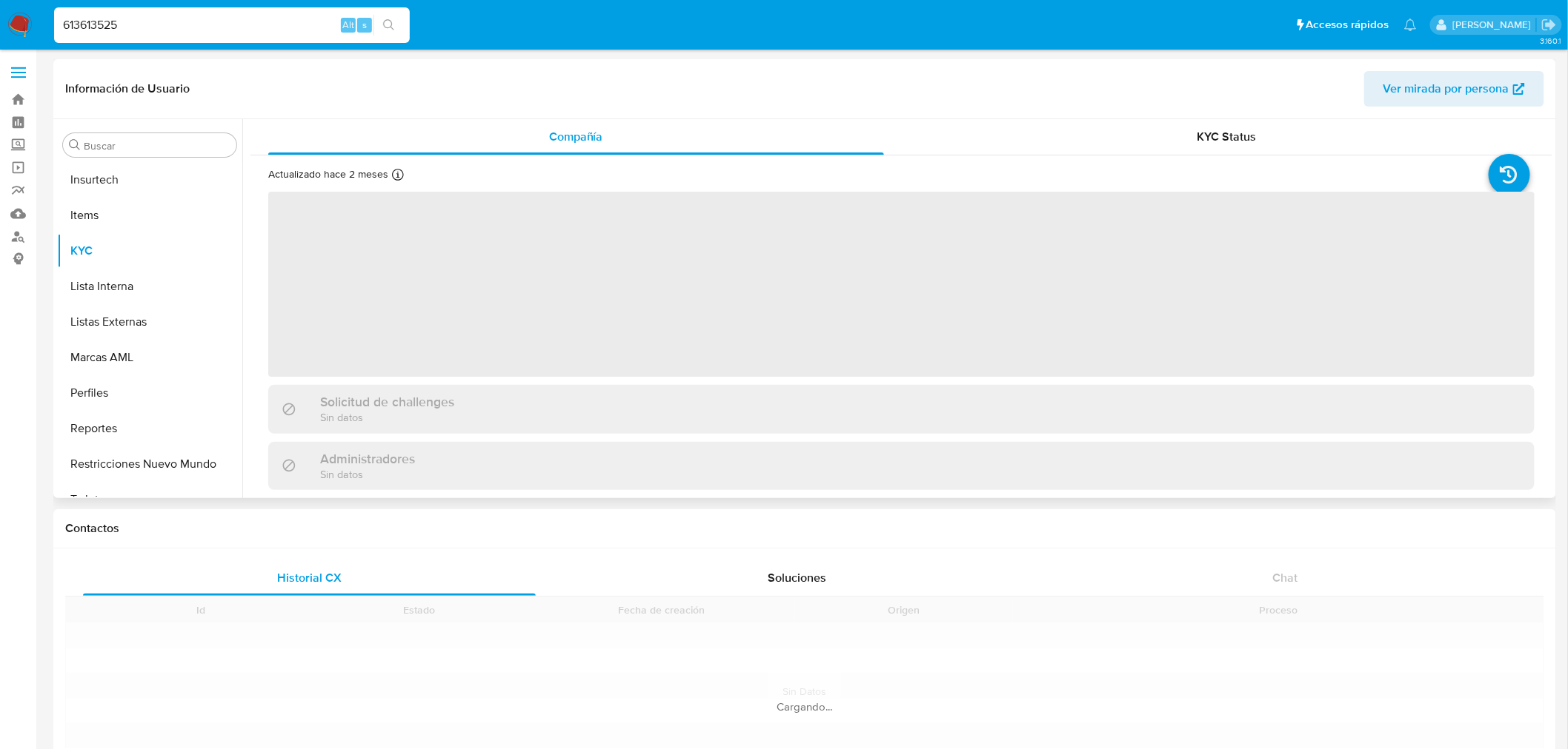
scroll to position [732, 0]
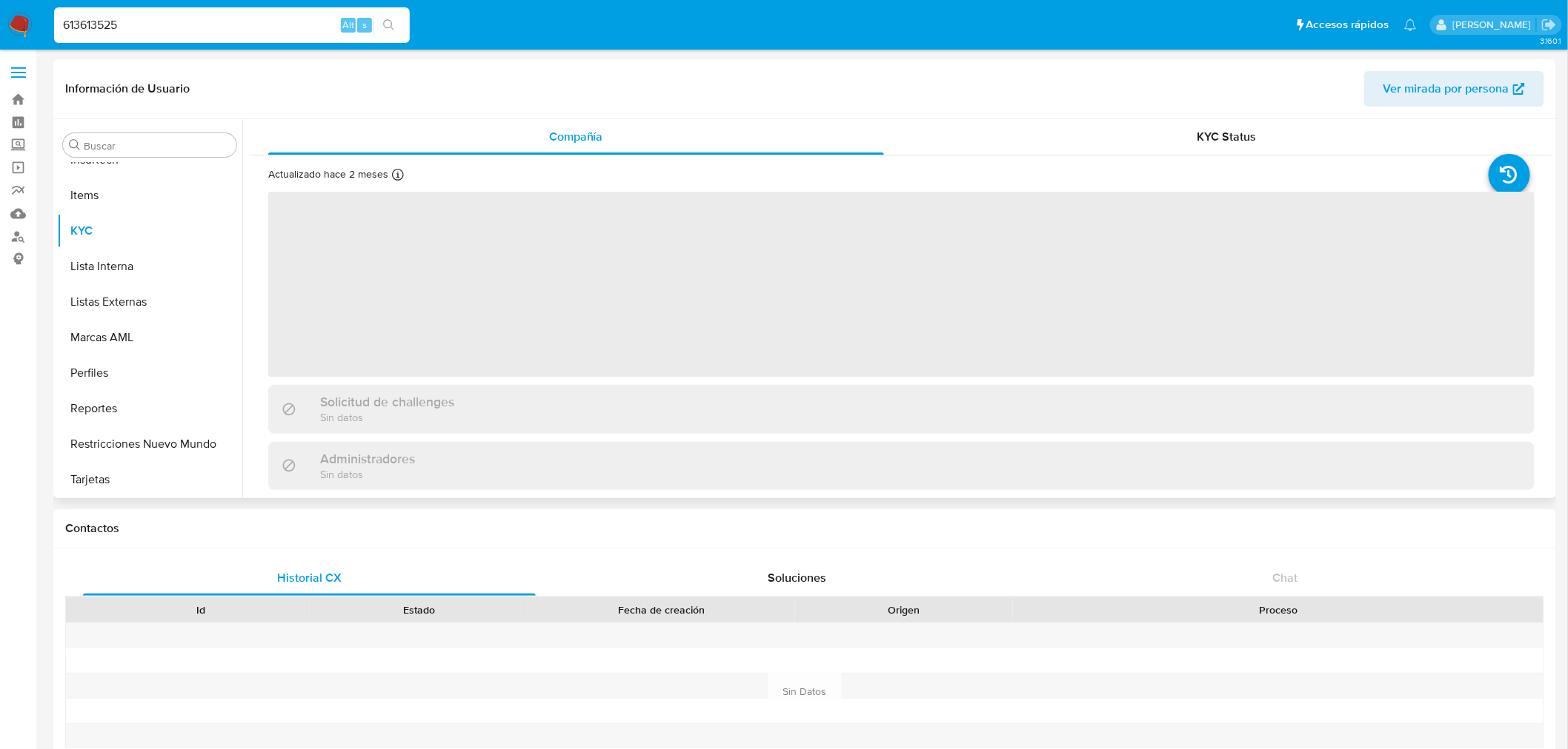
select select "10"
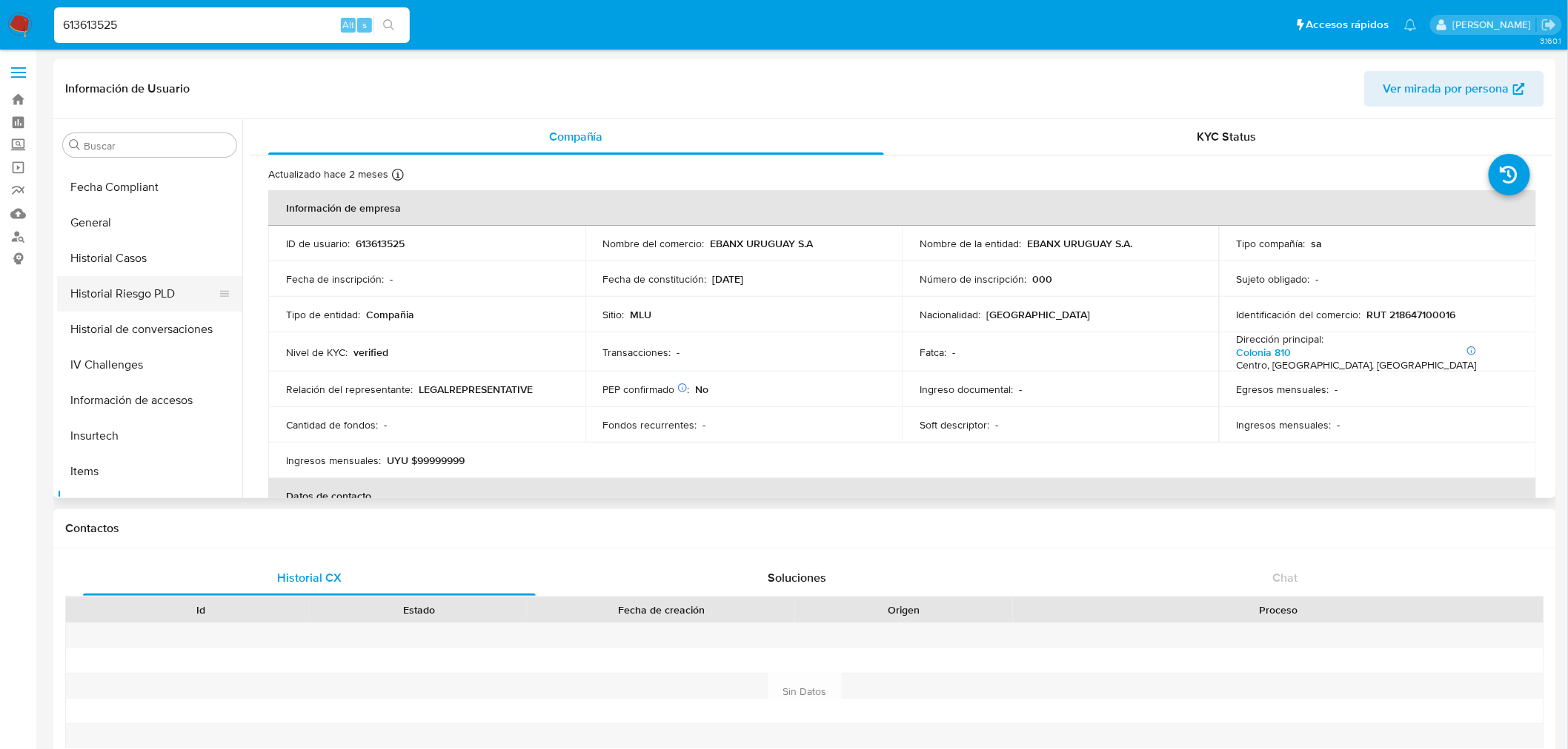
scroll to position [403, 0]
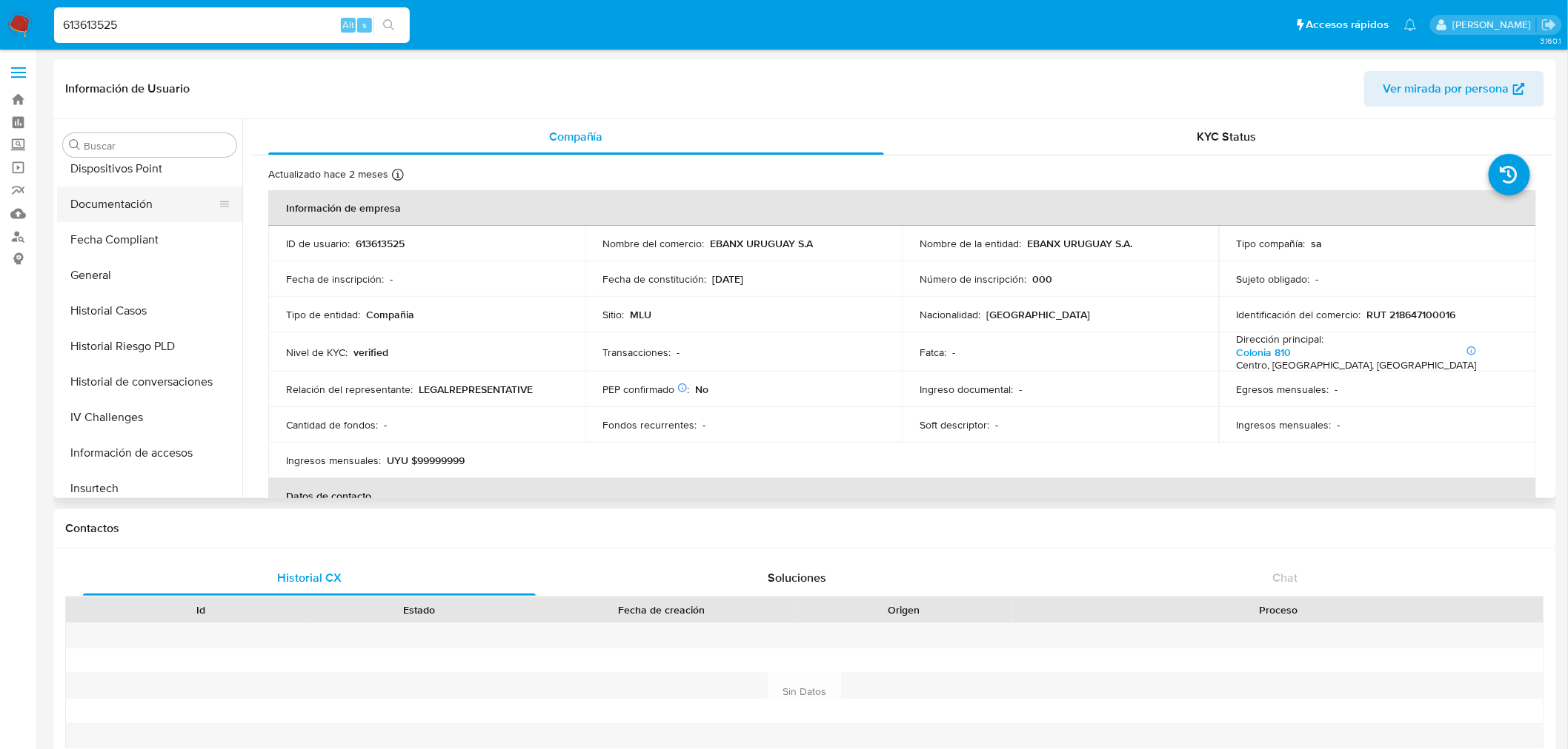
click at [153, 208] on button "Documentación" at bounding box center [144, 204] width 173 height 36
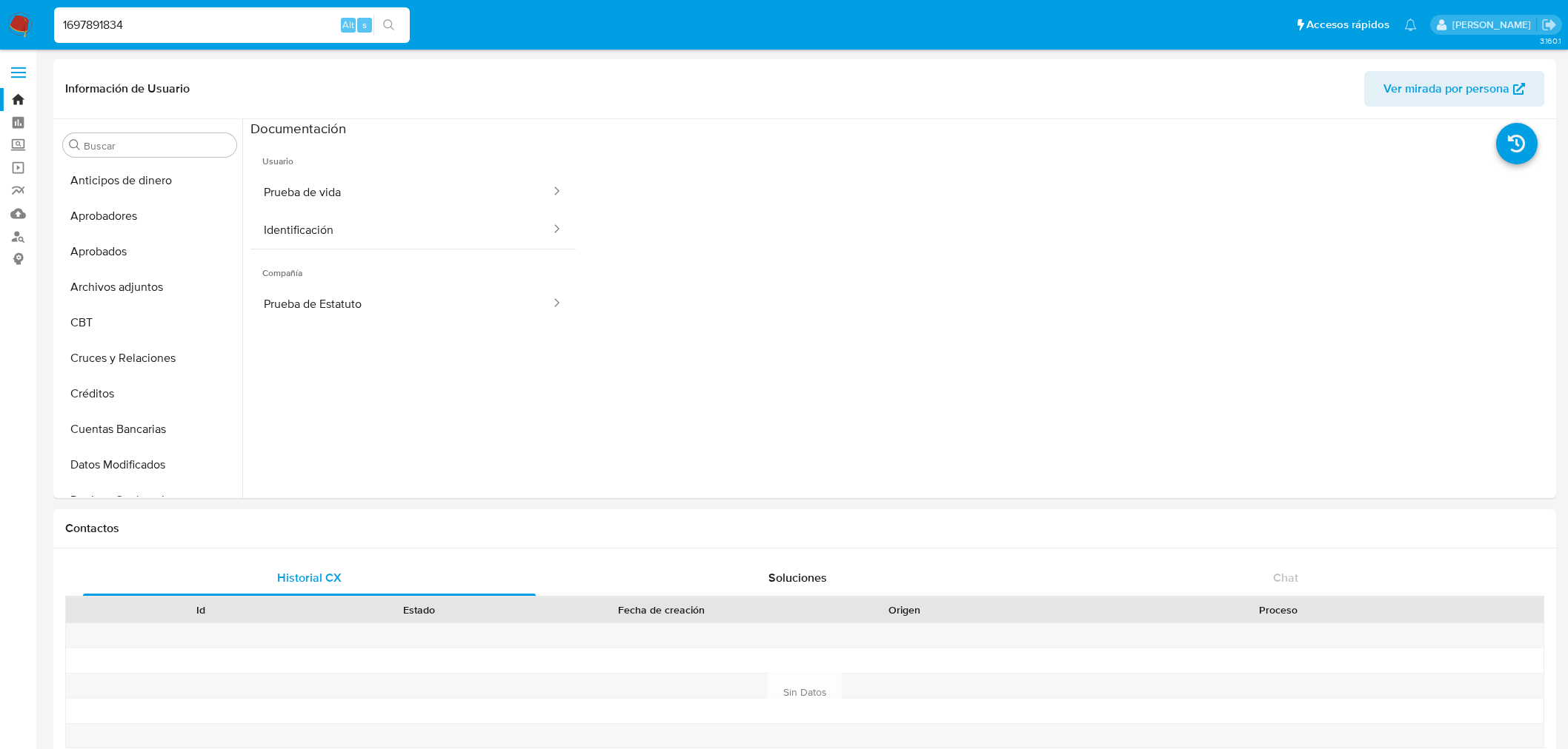
select select "10"
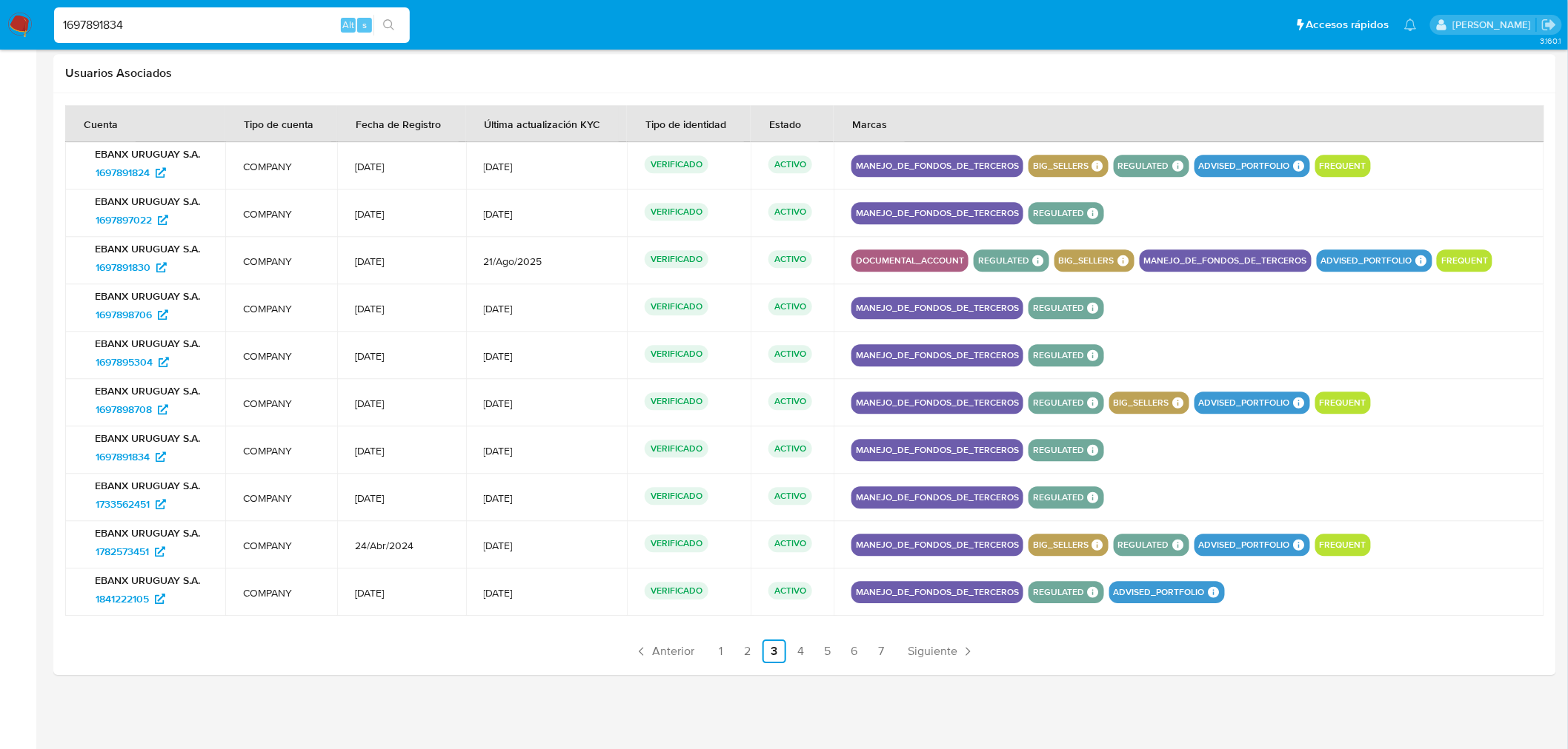
scroll to position [238, 0]
click at [799, 655] on link "4" at bounding box center [801, 652] width 24 height 24
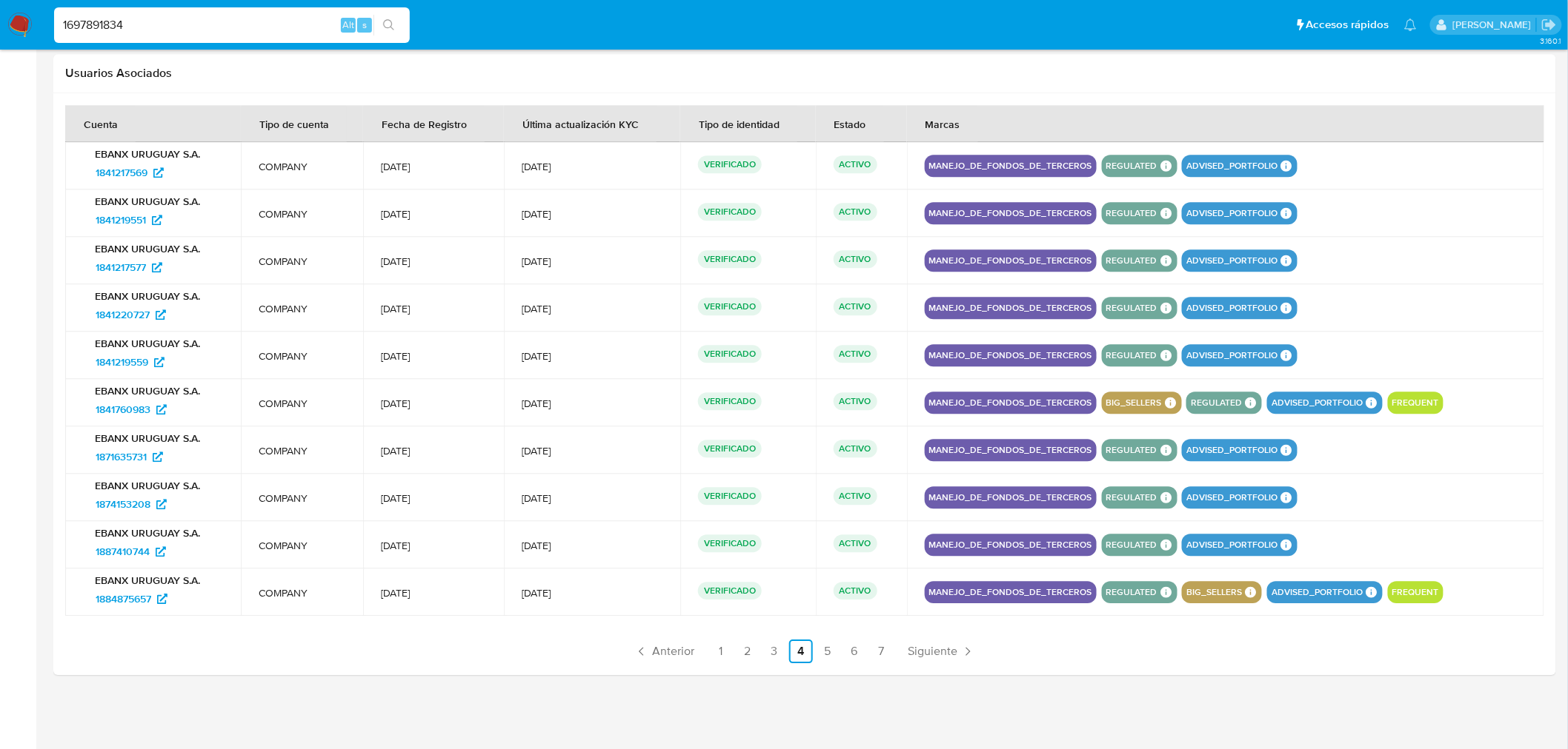
click at [815, 656] on ul "Anterior 1 2 3 4 5 6 7 Siguiente" at bounding box center [804, 652] width 1479 height 24
click at [838, 652] on link "5" at bounding box center [828, 652] width 24 height 24
